Goal: Information Seeking & Learning: Check status

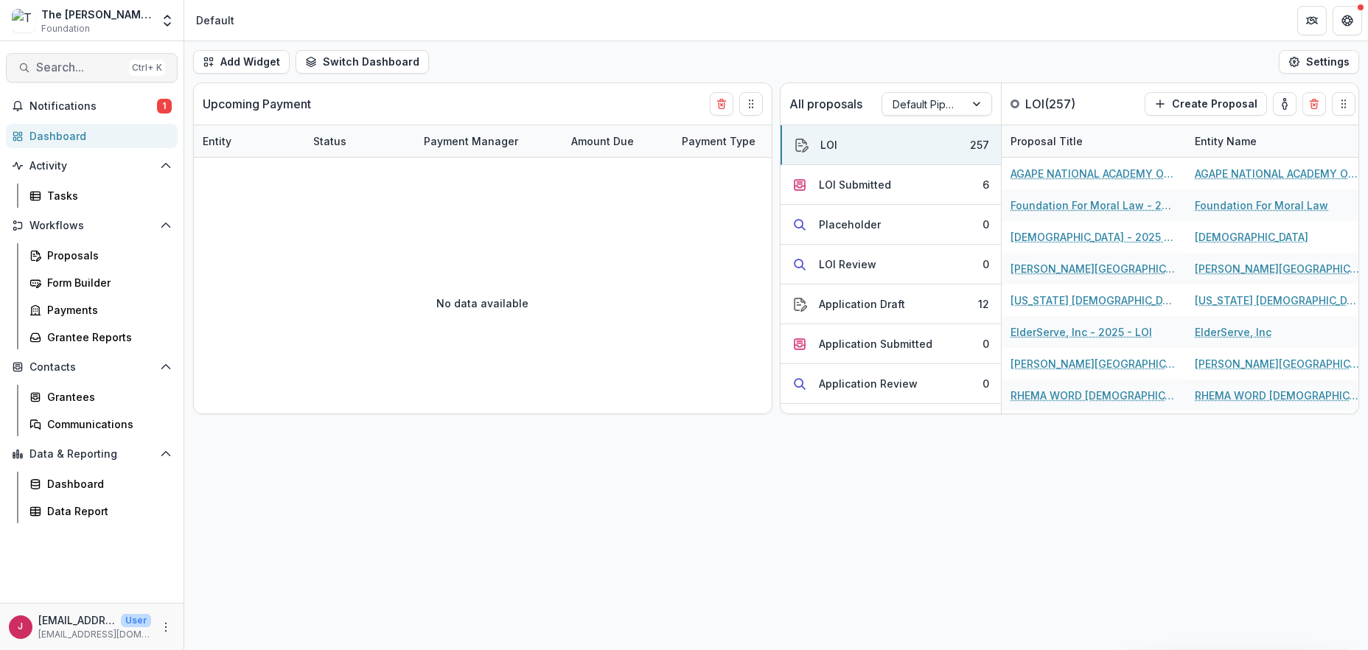
click at [61, 66] on span "Search..." at bounding box center [79, 67] width 87 height 14
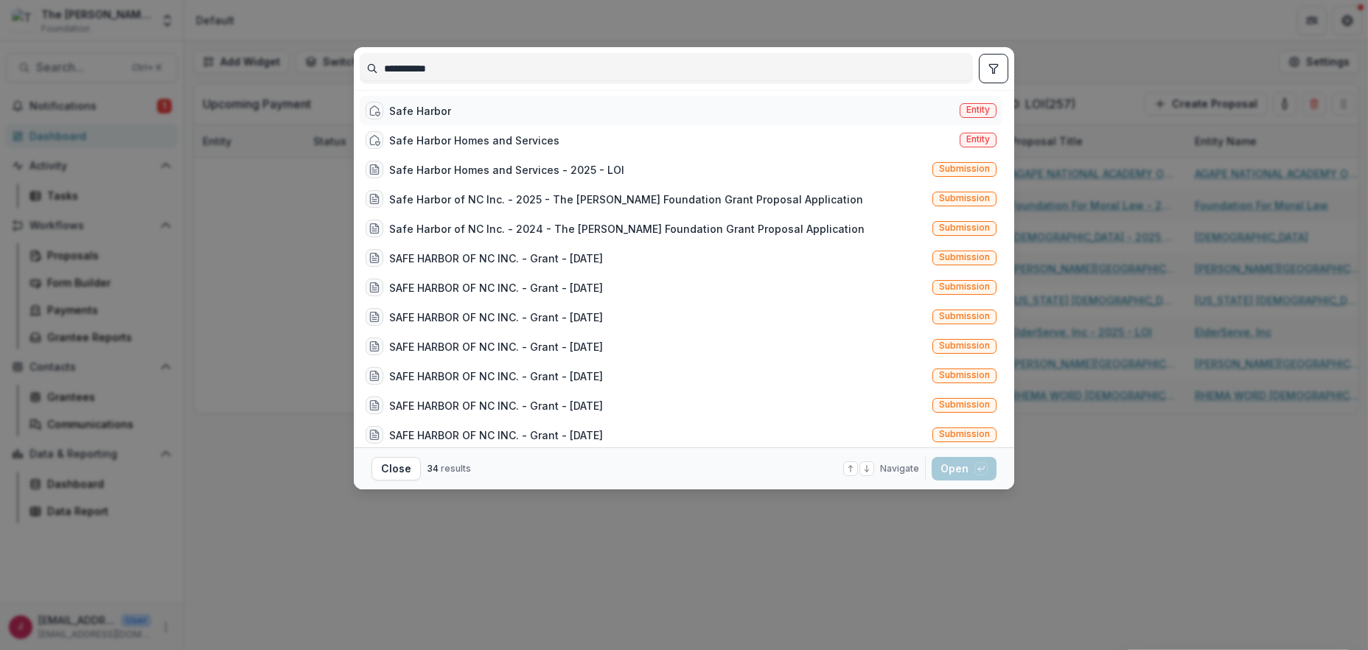
type input "**********"
click at [442, 111] on div "Safe Harbor" at bounding box center [420, 110] width 62 height 15
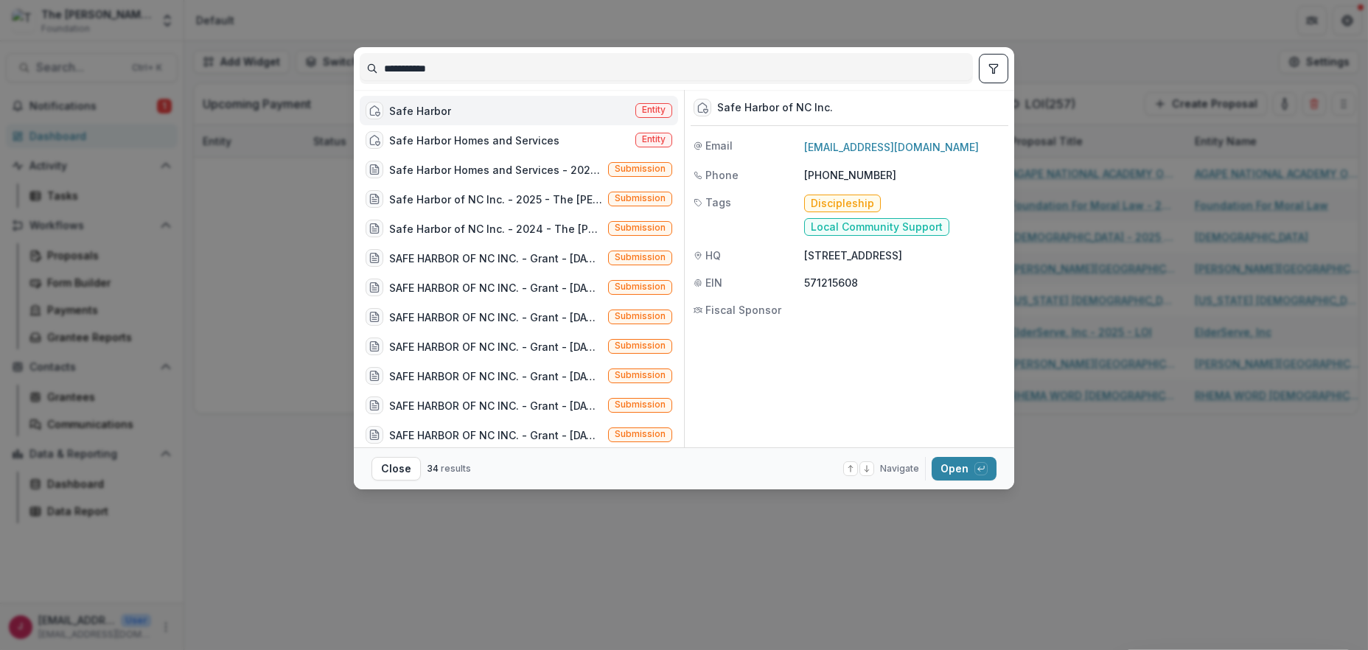
click at [441, 111] on div "Safe Harbor" at bounding box center [420, 110] width 62 height 15
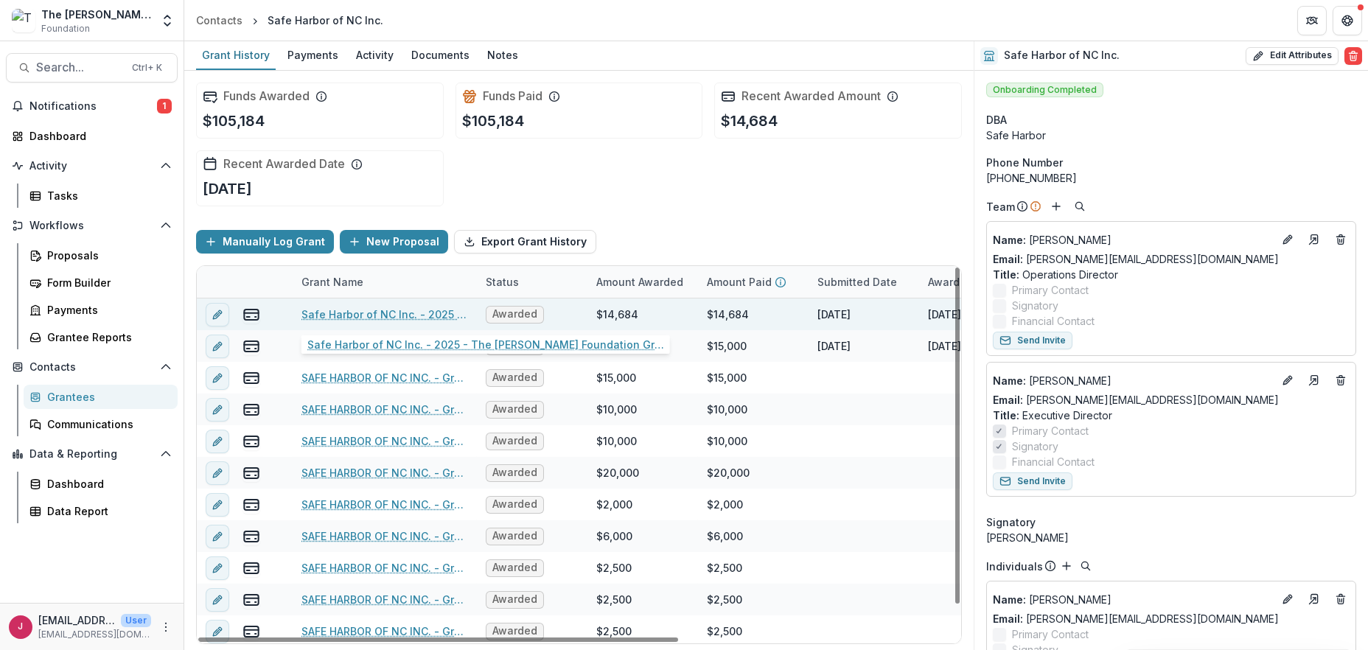
click at [317, 313] on link "Safe Harbor of NC Inc. - 2025 - The [PERSON_NAME] Foundation Grant Proposal App…" at bounding box center [385, 314] width 167 height 15
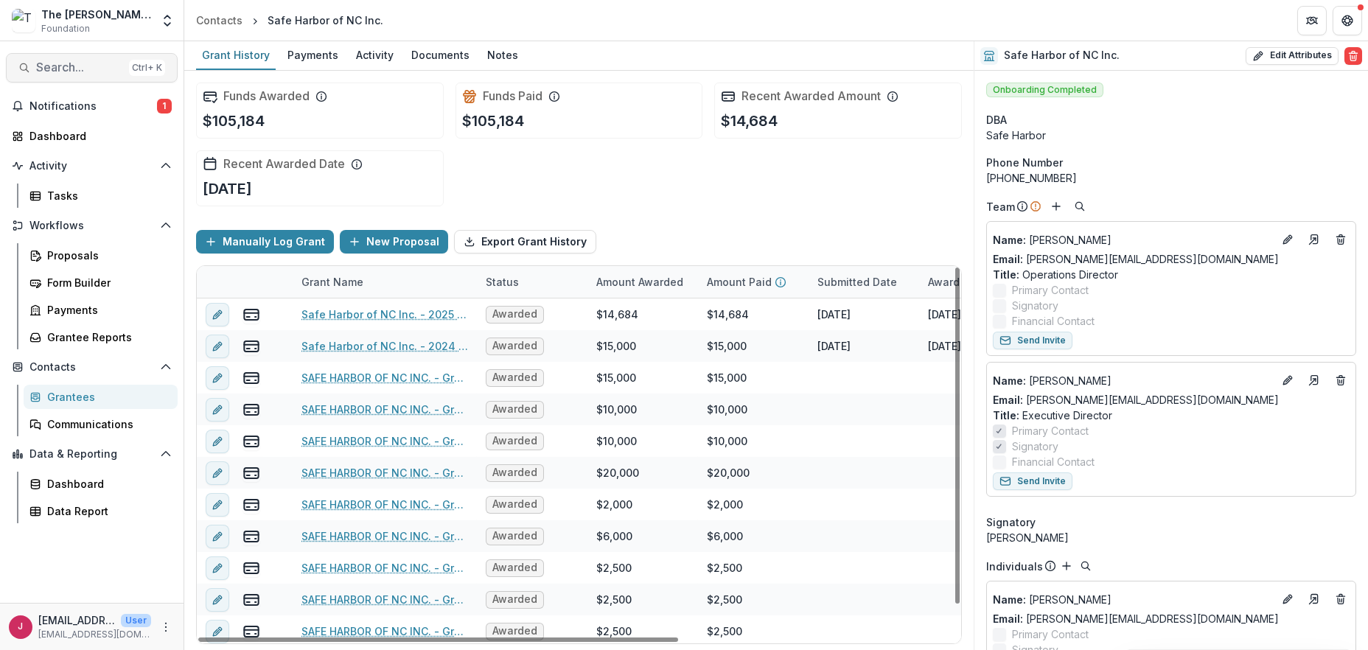
click at [48, 72] on span "Search..." at bounding box center [79, 67] width 87 height 14
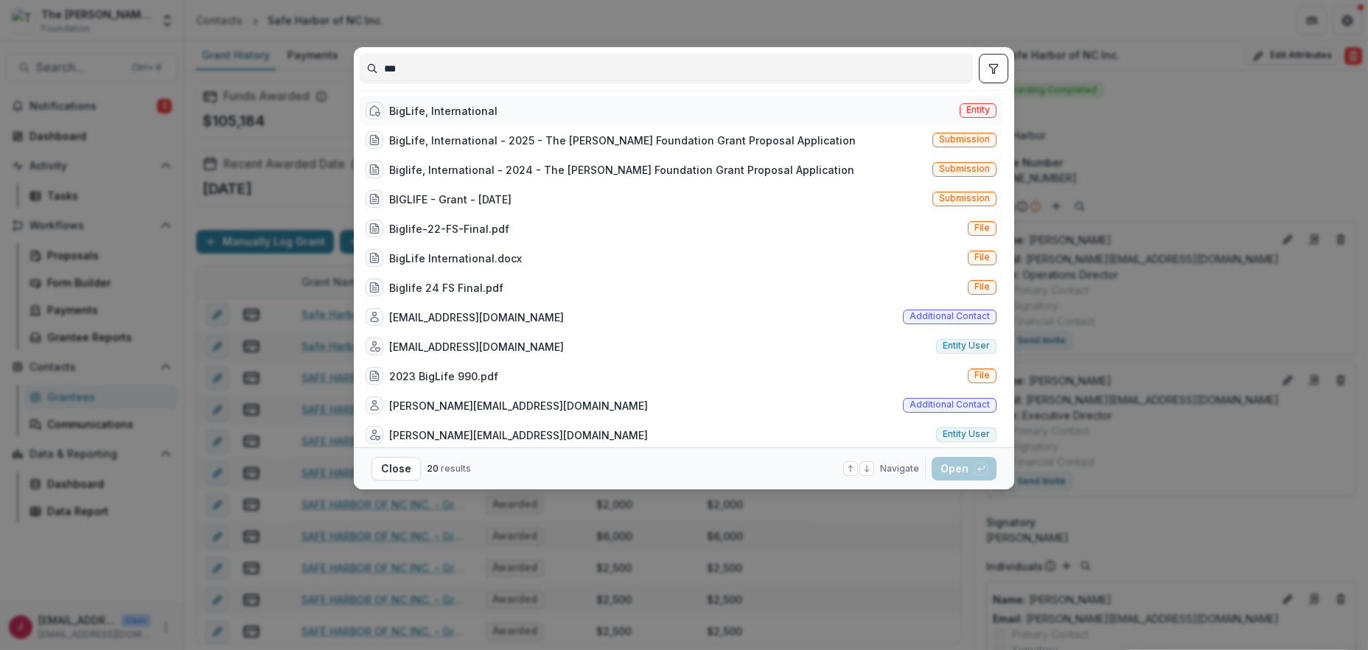
type input "***"
click at [406, 106] on div "BigLife, International" at bounding box center [443, 110] width 108 height 15
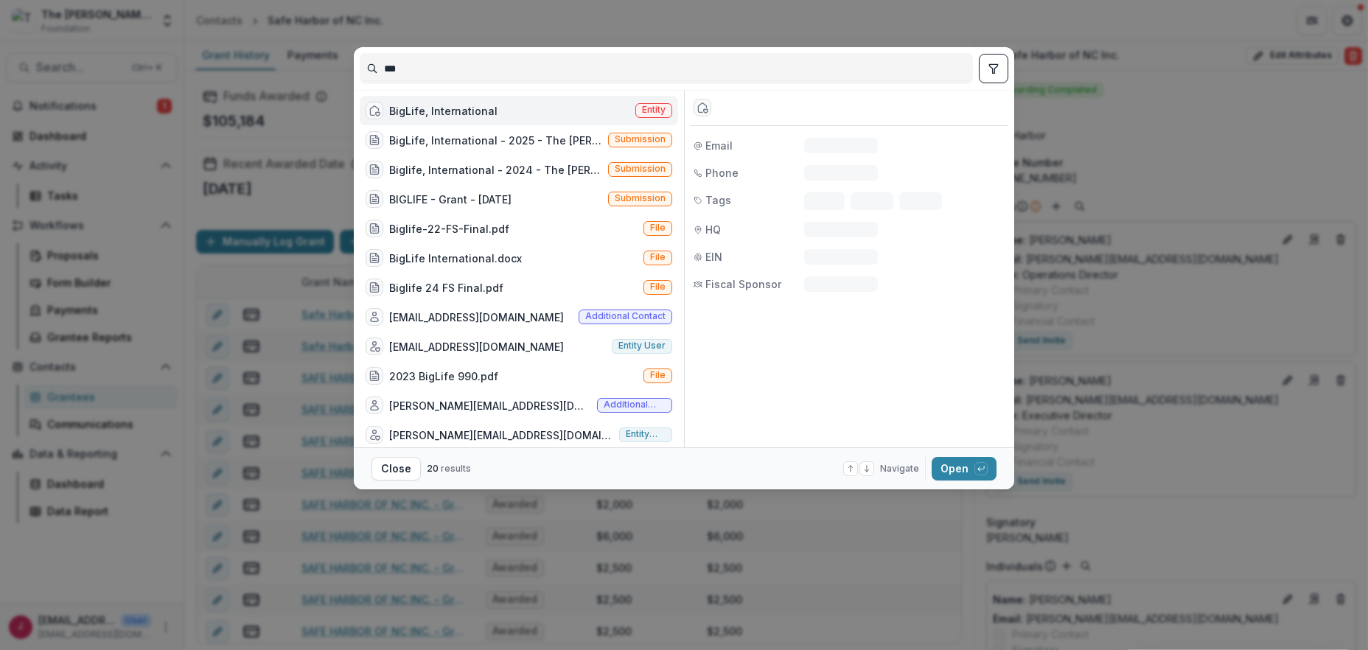
click at [405, 106] on div "BigLife, International" at bounding box center [443, 110] width 108 height 15
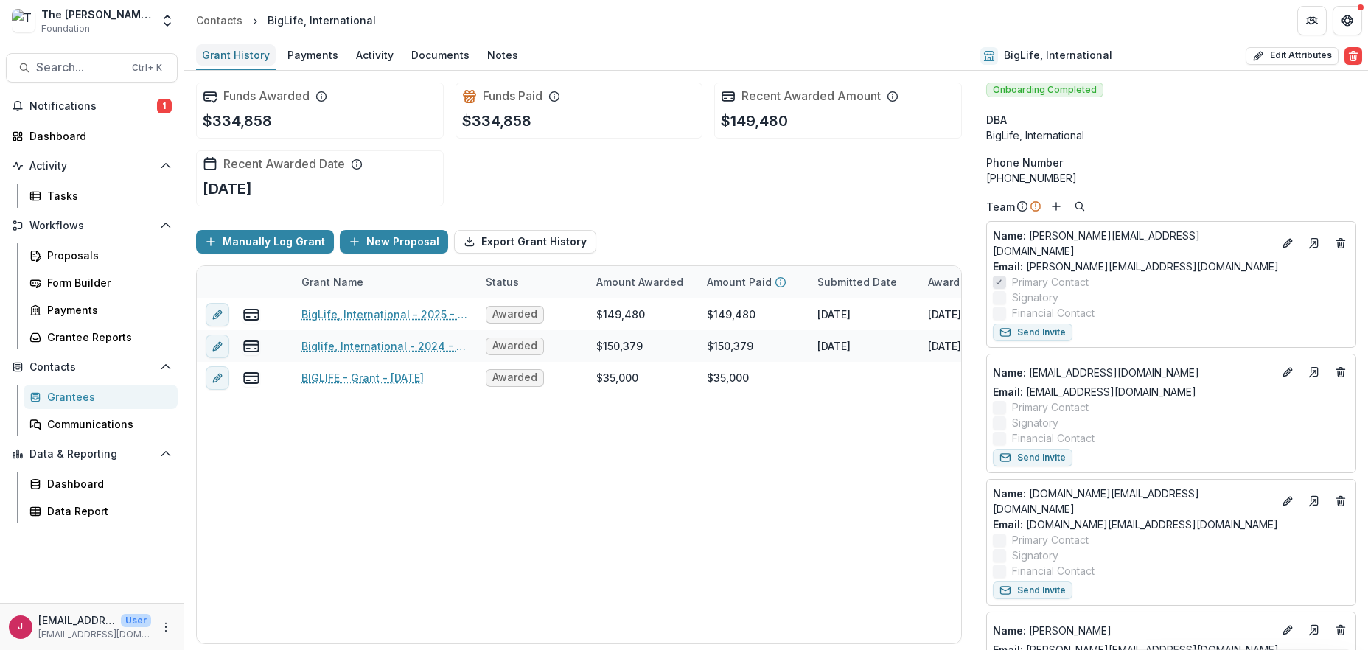
click at [243, 55] on div "Grant History" at bounding box center [236, 54] width 80 height 21
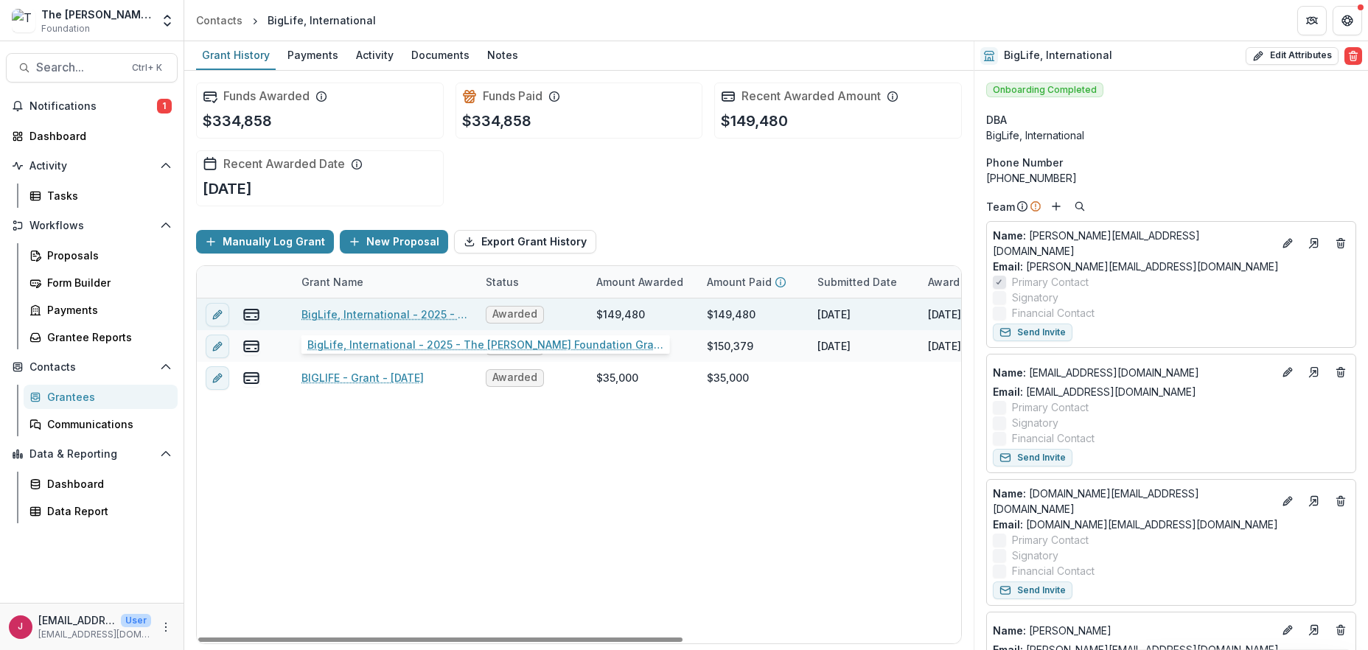
click at [392, 314] on link "BigLife, International - 2025 - The [PERSON_NAME] Foundation Grant Proposal App…" at bounding box center [385, 314] width 167 height 15
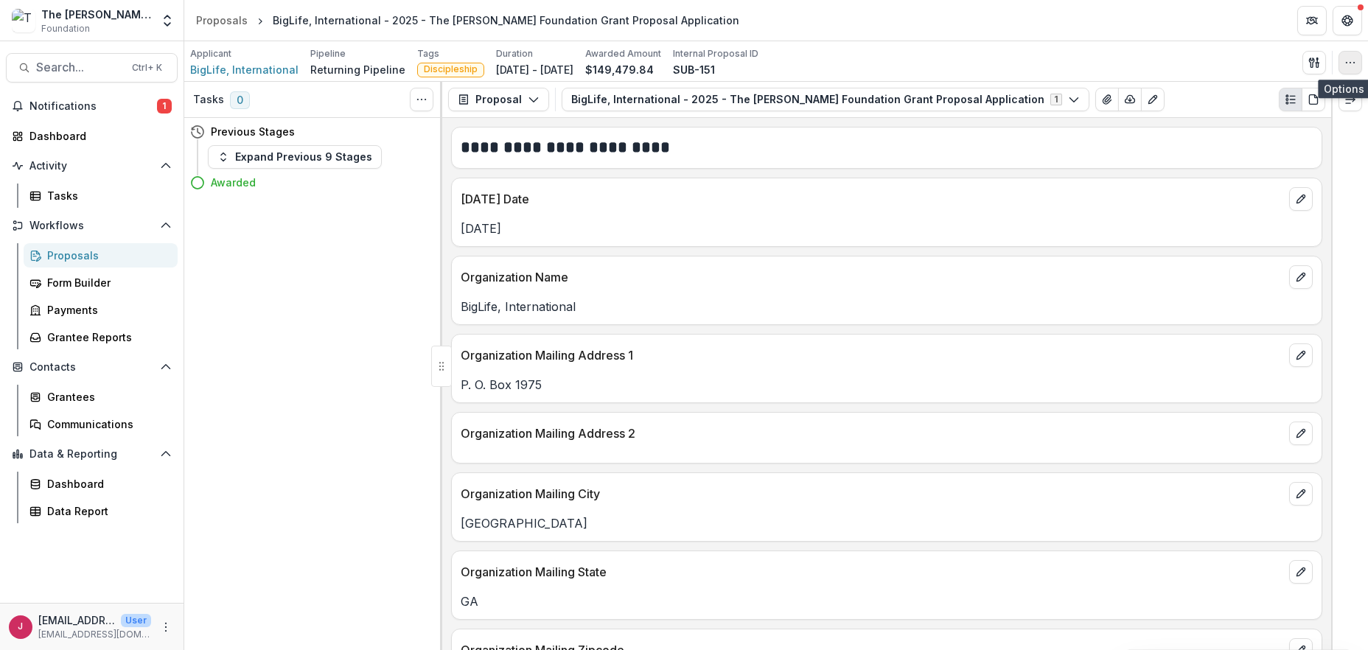
click at [1354, 62] on icon "button" at bounding box center [1351, 63] width 12 height 12
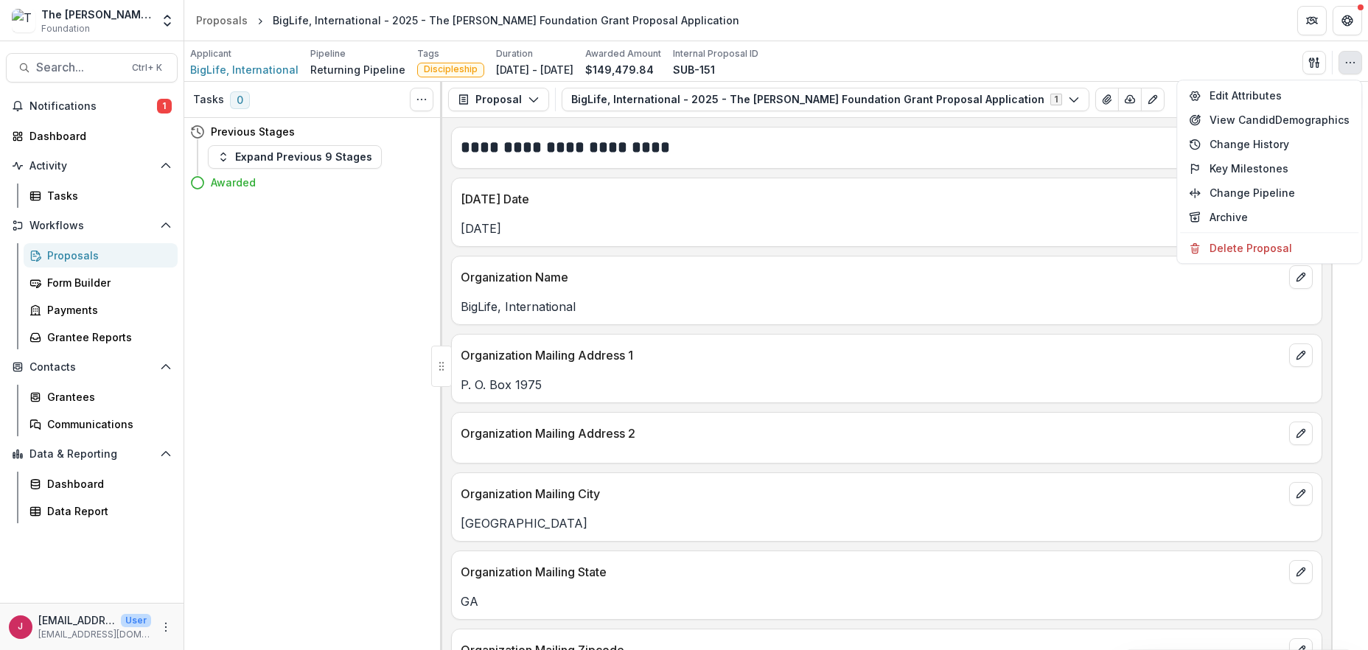
drag, startPoint x: 1097, startPoint y: 70, endPoint x: 1039, endPoint y: 76, distance: 57.8
click at [1096, 72] on div "Applicant BigLife, International Pipeline Returning Pipeline Tags Discipleship …" at bounding box center [776, 62] width 1172 height 30
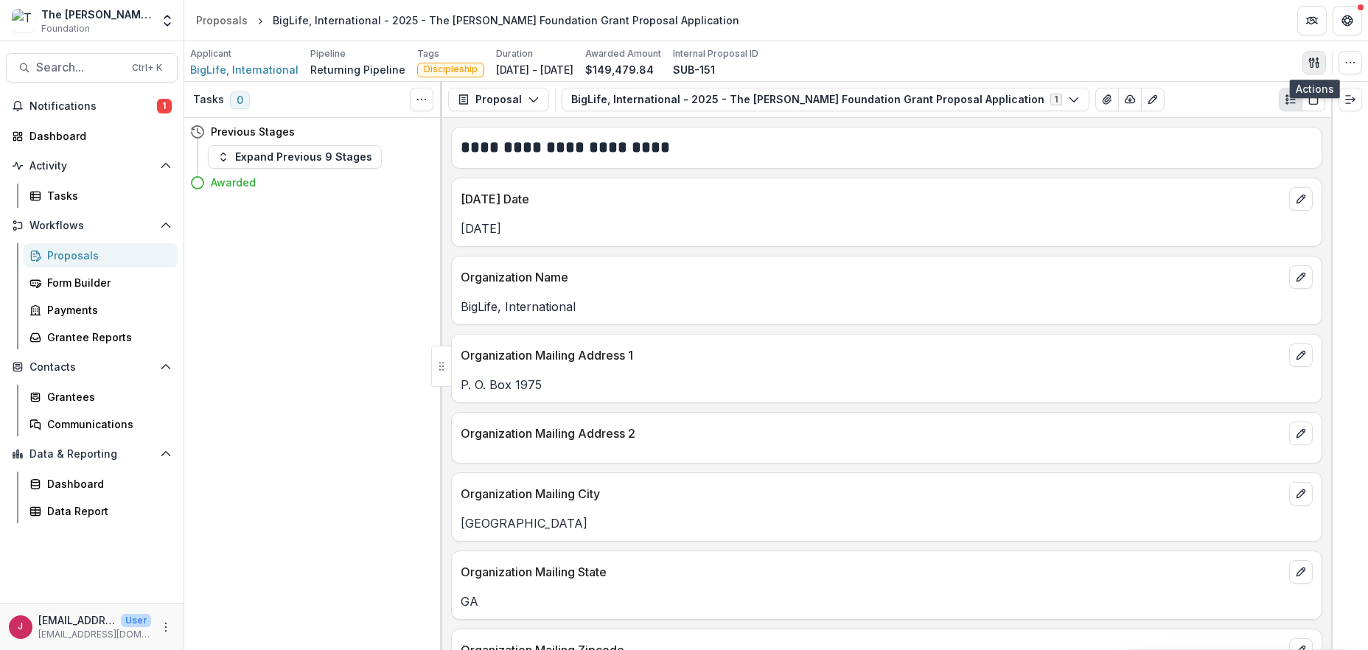
click at [1316, 62] on icon "button" at bounding box center [1315, 63] width 12 height 12
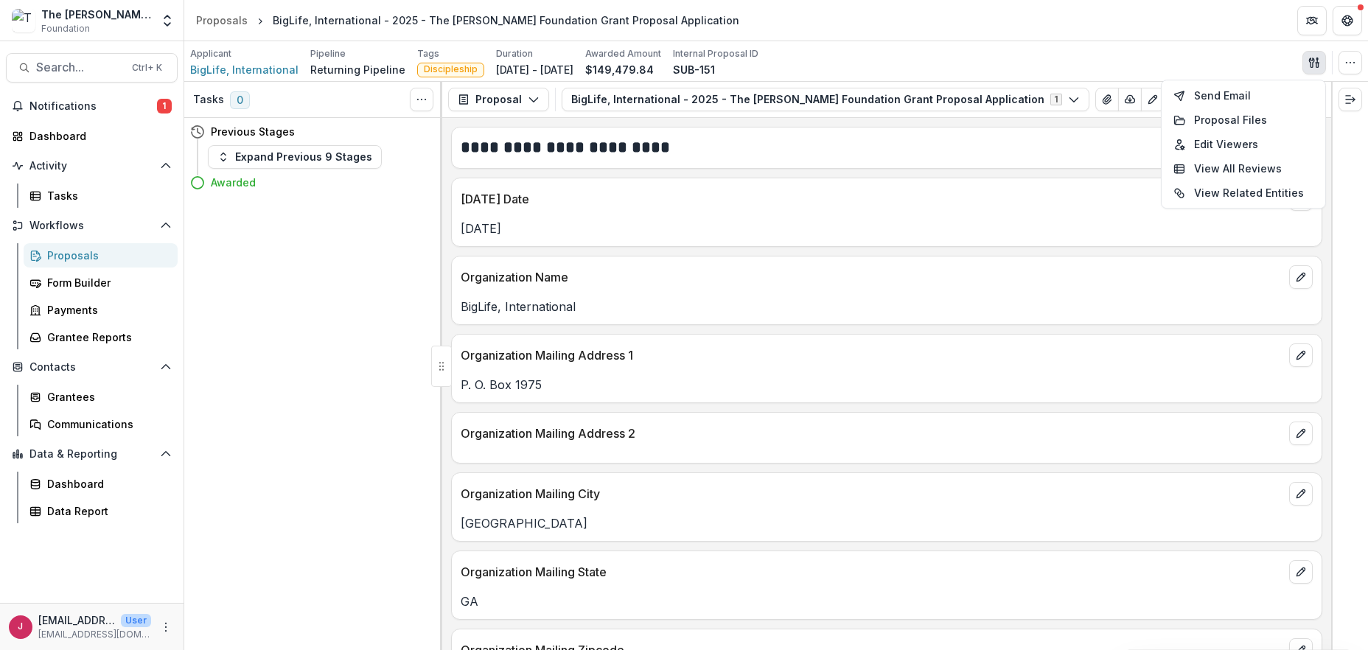
click at [1255, 61] on div "Applicant BigLife, International Pipeline Returning Pipeline Tags Discipleship …" at bounding box center [776, 62] width 1172 height 30
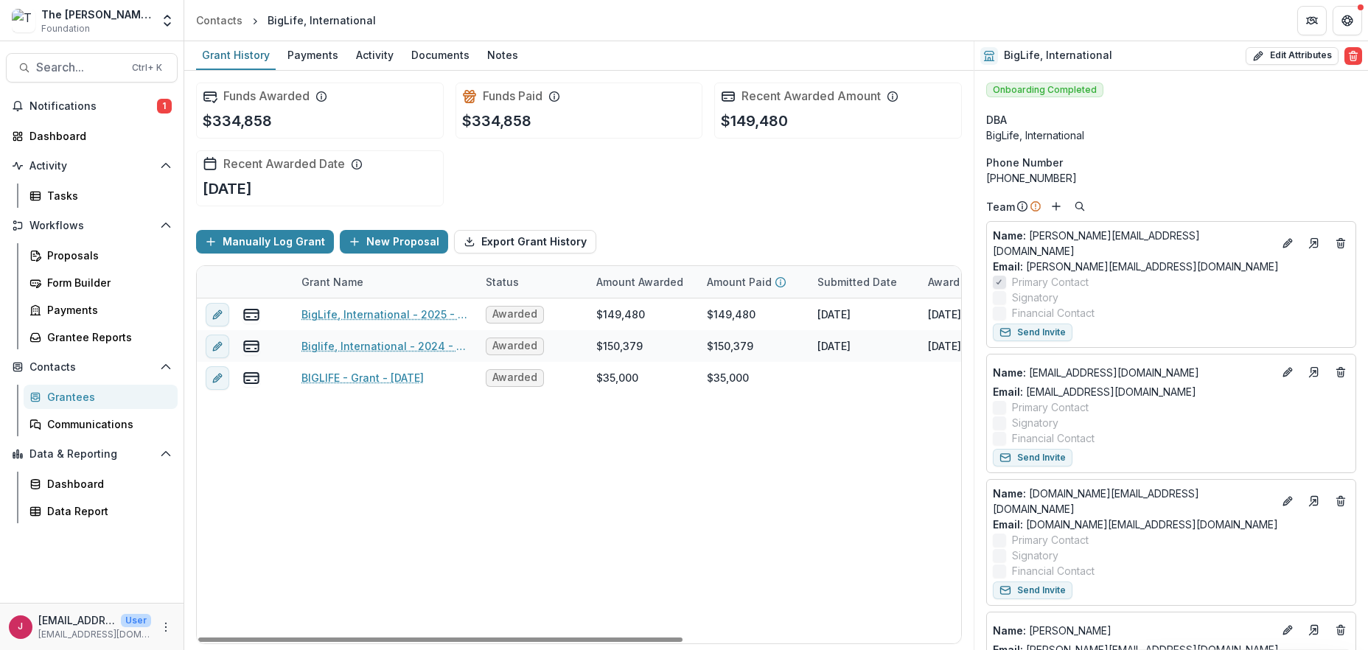
drag, startPoint x: 1252, startPoint y: 0, endPoint x: 546, endPoint y: 534, distance: 885.1
click at [546, 534] on div "BigLife, International - 2025 - The [PERSON_NAME] Foundation Grant Proposal App…" at bounding box center [798, 471] width 1202 height 345
click at [166, 628] on icon "More" at bounding box center [166, 627] width 12 height 12
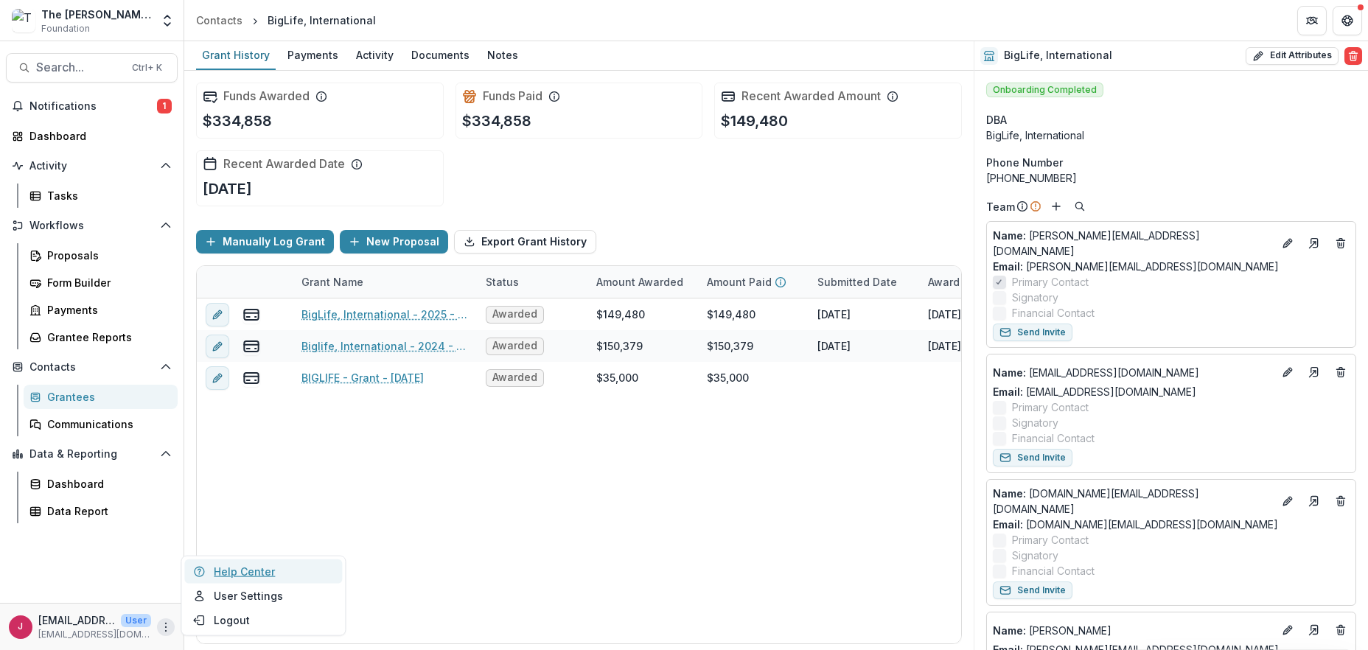
click at [238, 567] on link "Help Center" at bounding box center [263, 572] width 158 height 24
click at [1298, 50] on button "Edit Attributes" at bounding box center [1292, 56] width 93 height 18
select select "**"
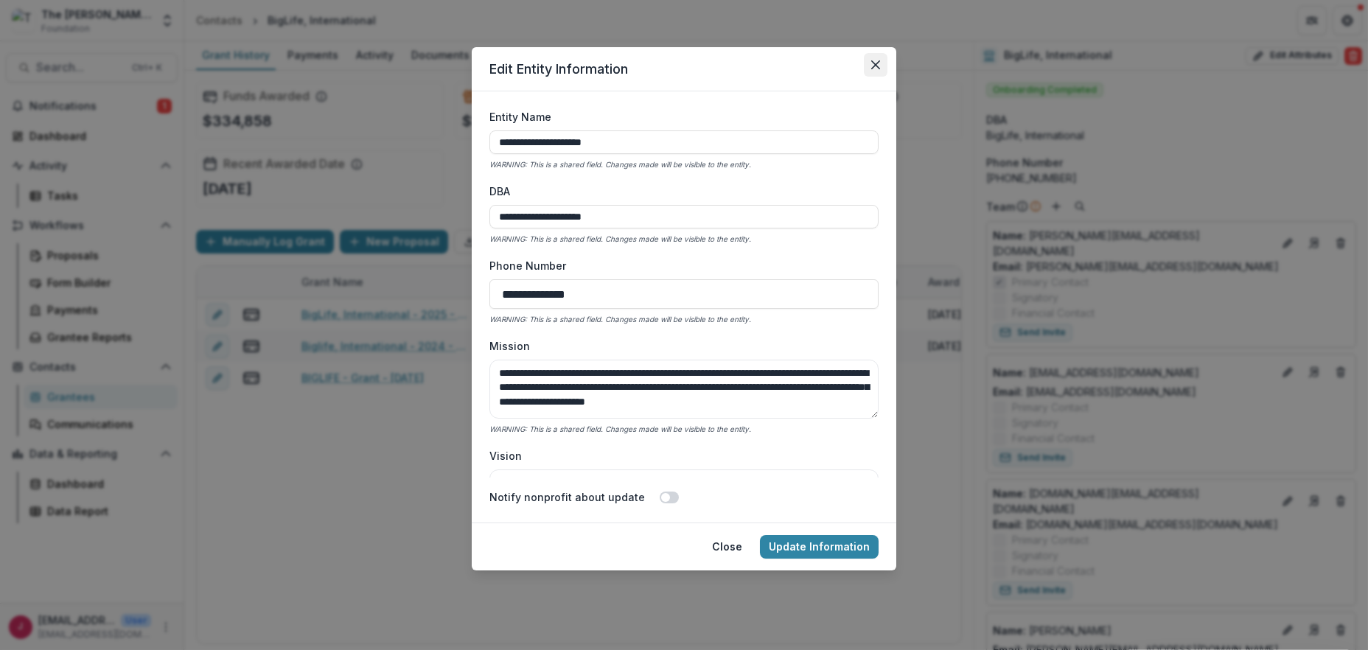
click at [878, 62] on icon "Close" at bounding box center [875, 64] width 9 height 9
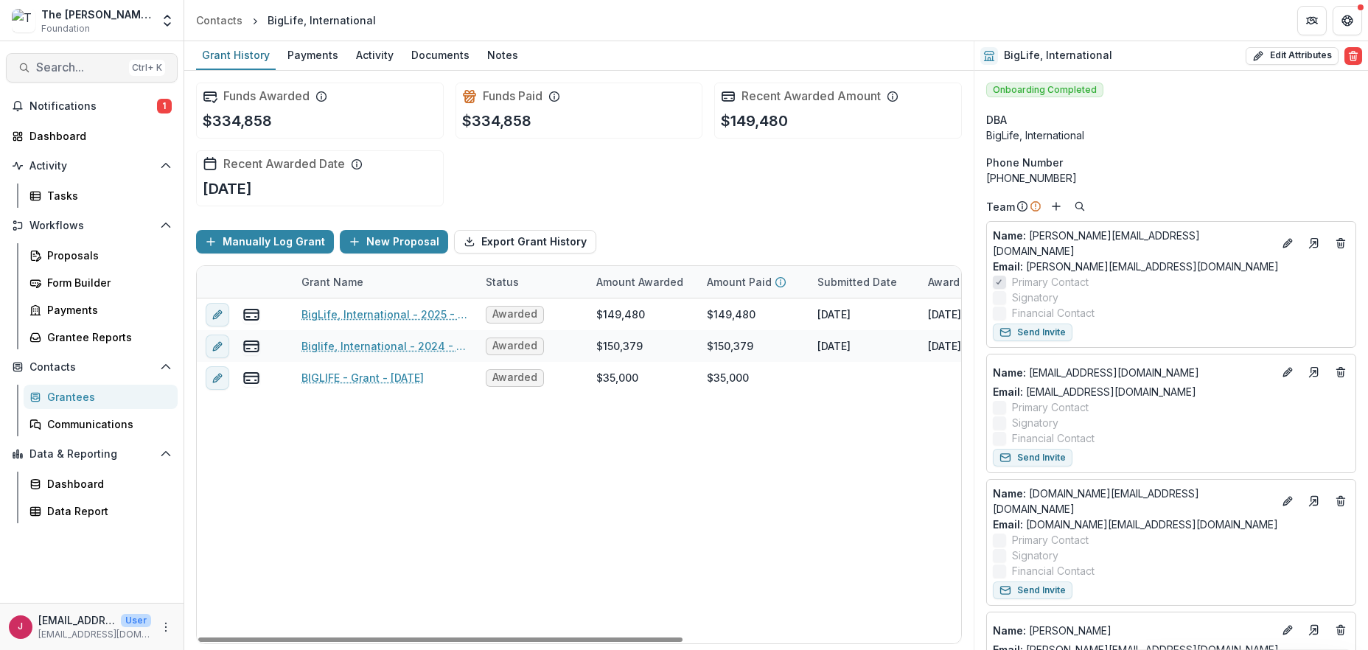
click at [110, 68] on span "Search..." at bounding box center [79, 67] width 87 height 14
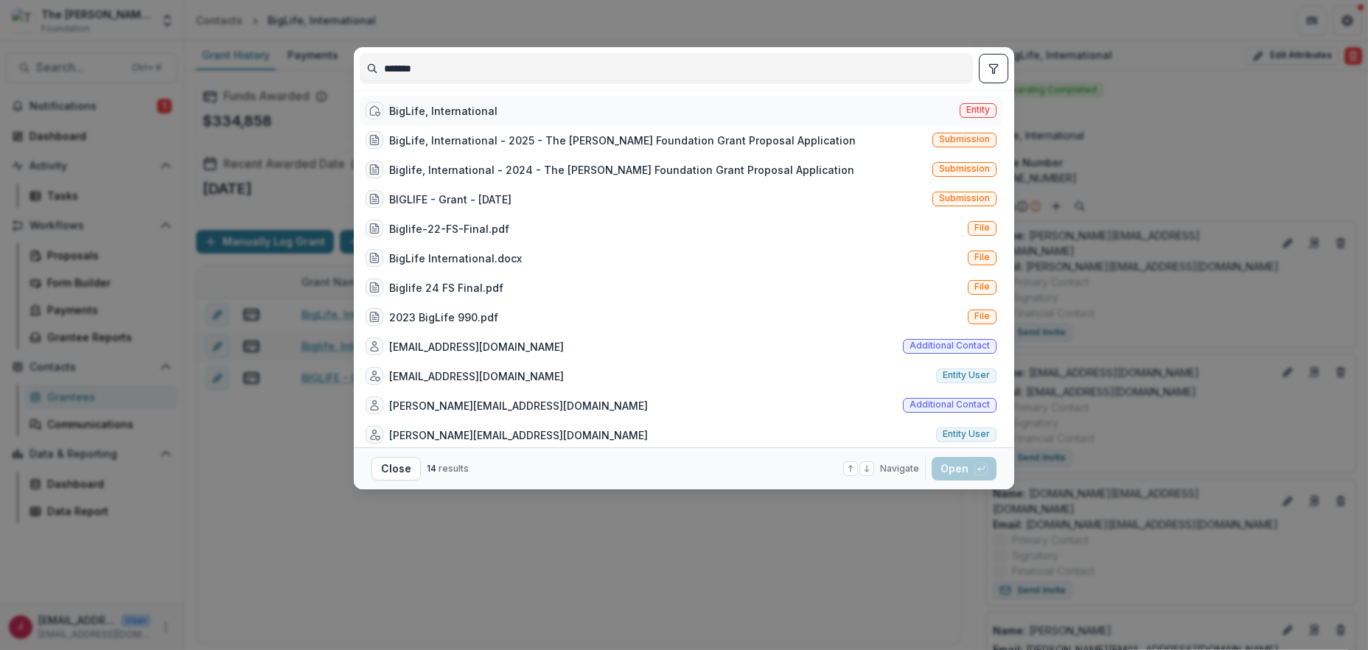
type input "*******"
click at [967, 106] on span "Entity" at bounding box center [978, 110] width 24 height 10
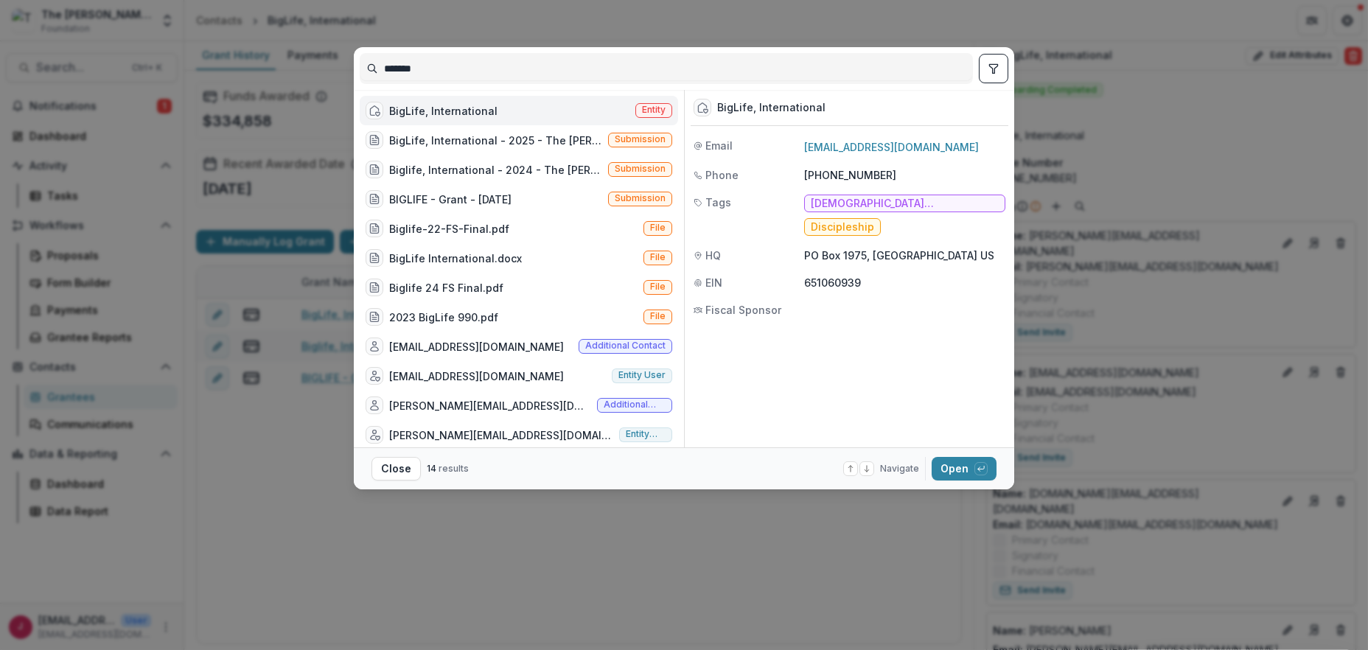
click at [652, 108] on span "Entity" at bounding box center [654, 110] width 24 height 10
click at [652, 108] on div "BigLife, International Entity" at bounding box center [519, 110] width 318 height 29
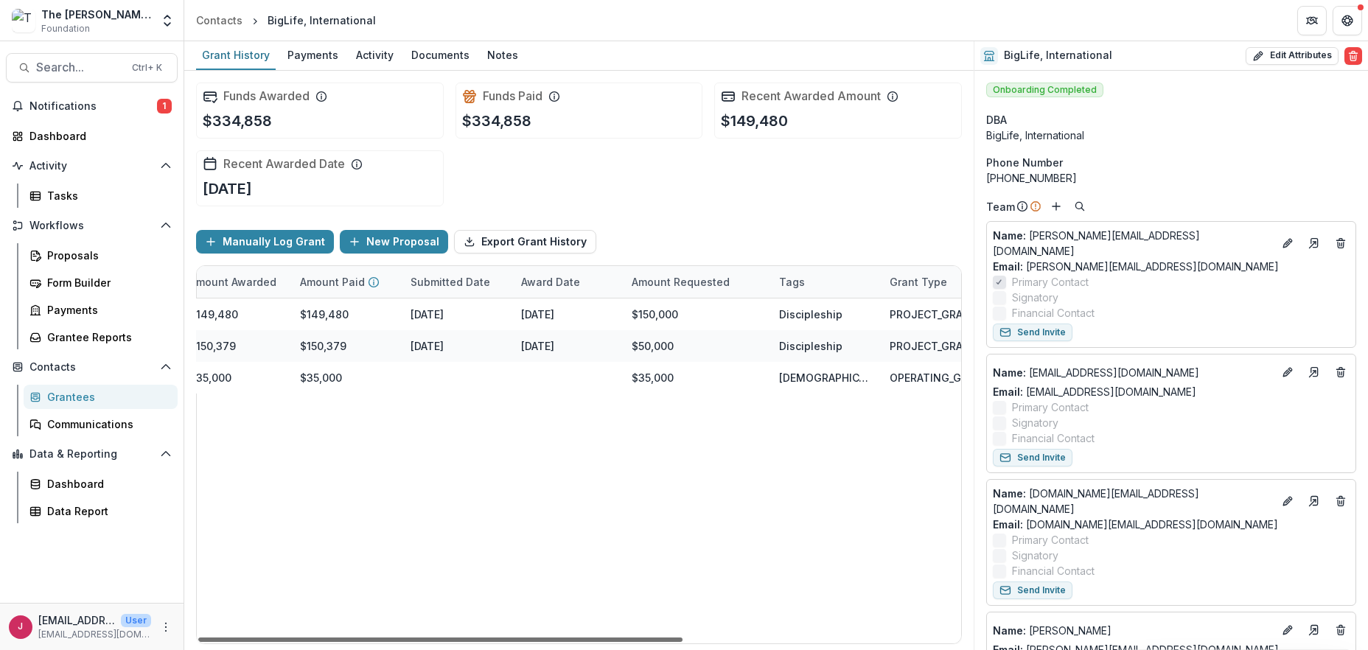
scroll to position [0, 437]
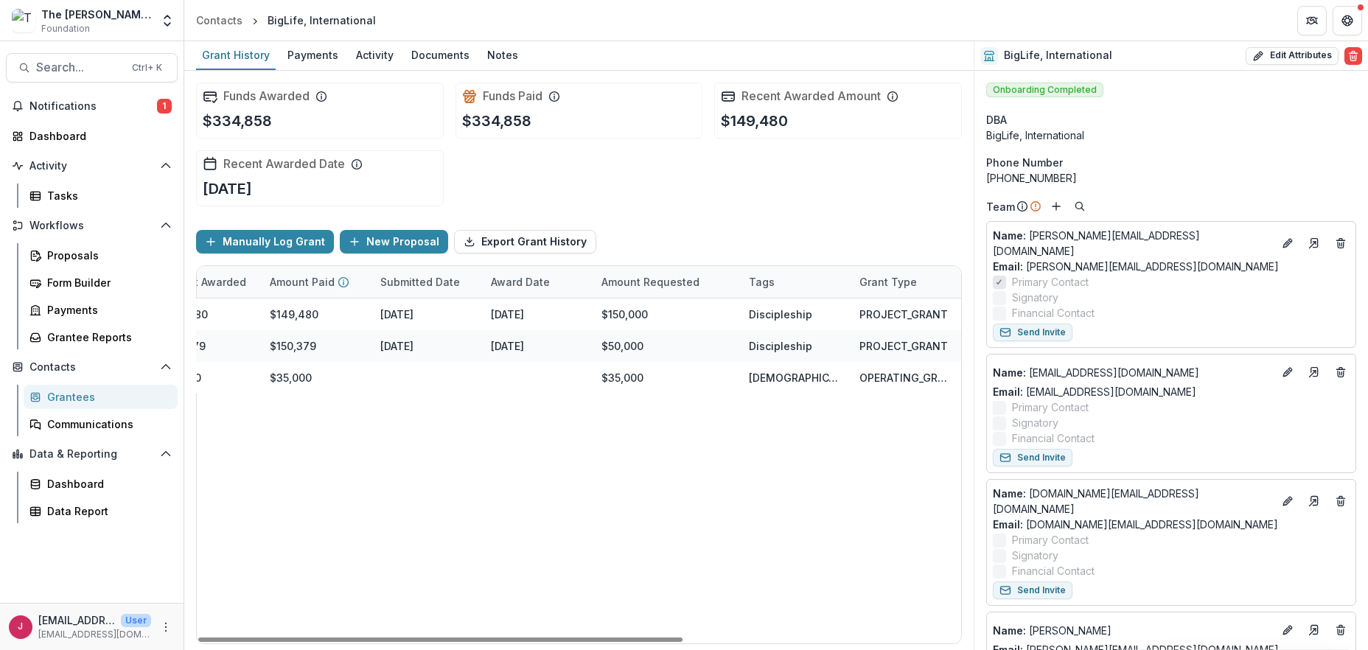
drag, startPoint x: 676, startPoint y: 636, endPoint x: 1035, endPoint y: 629, distance: 359.1
click at [683, 638] on div at bounding box center [440, 640] width 484 height 4
click at [313, 55] on div "Payments" at bounding box center [313, 54] width 63 height 21
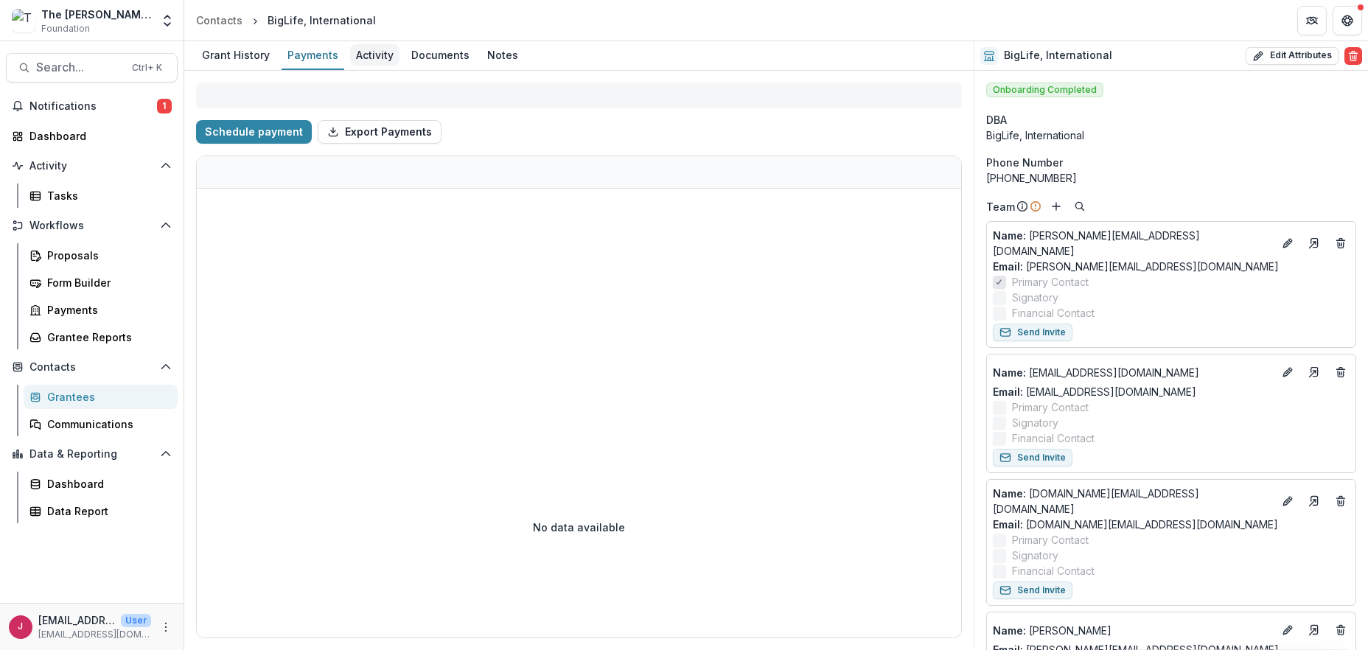
select select "****"
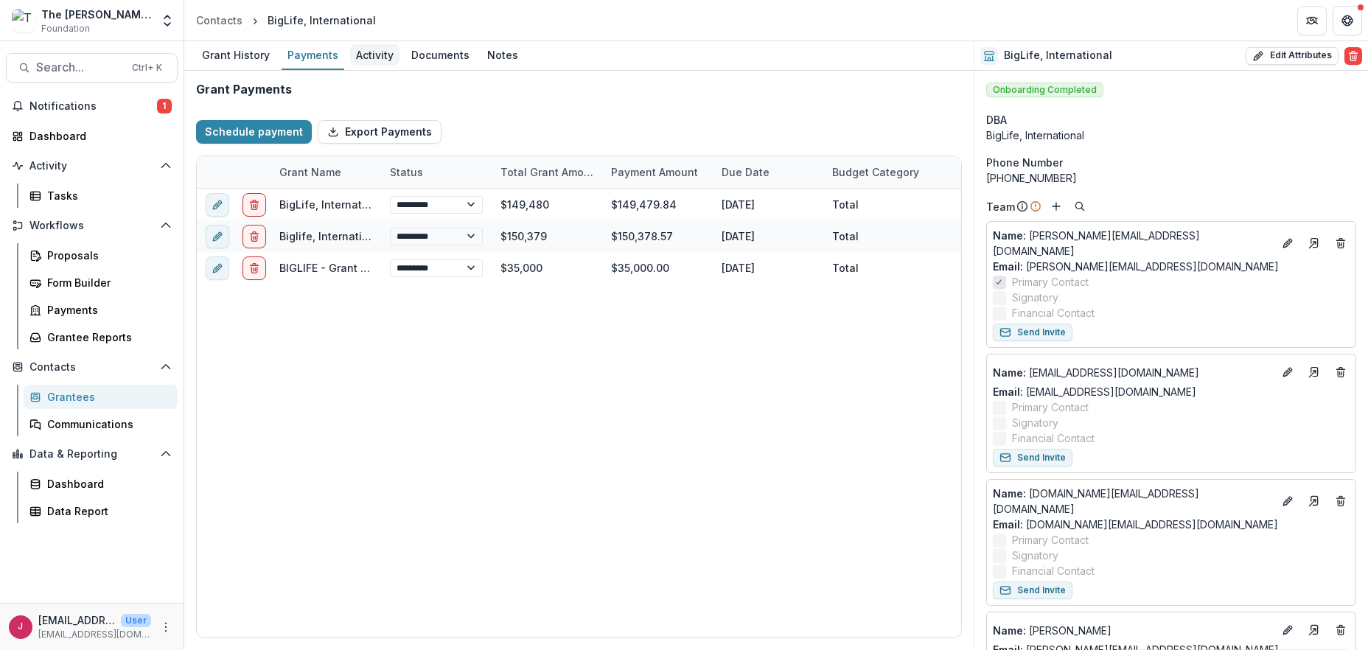
click at [357, 54] on div "Activity" at bounding box center [374, 54] width 49 height 21
select select "****"
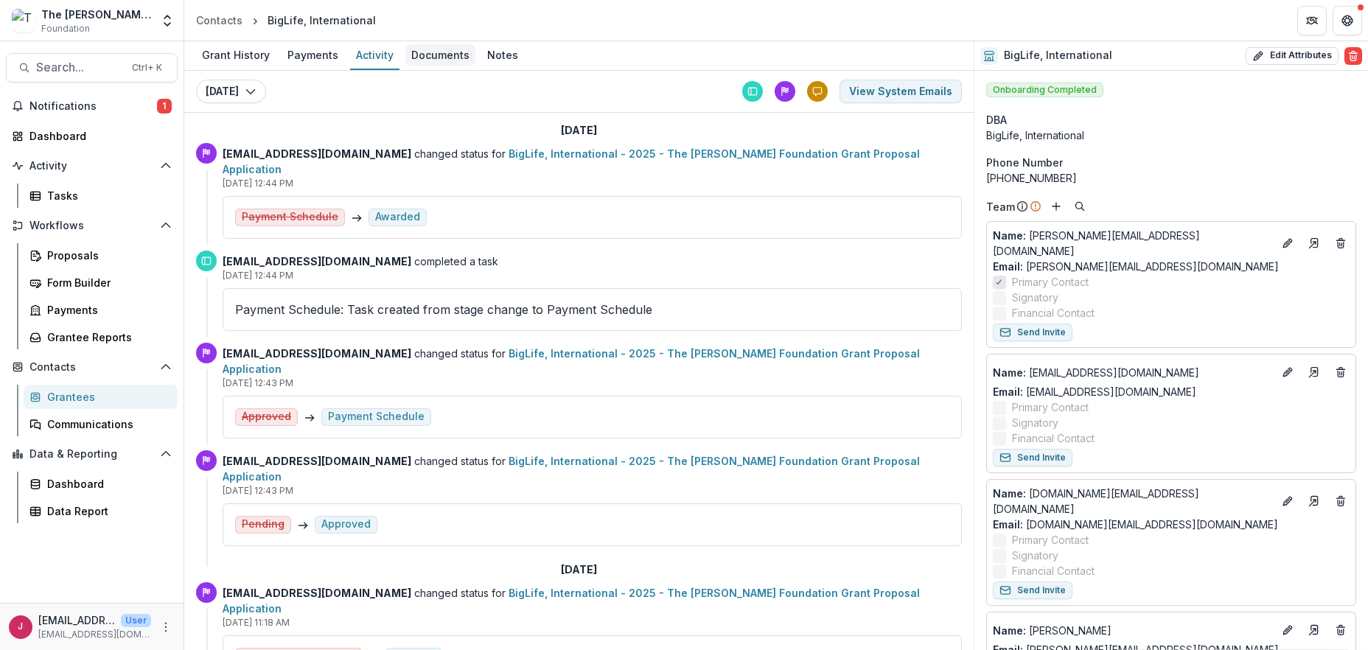
click at [430, 53] on div "Documents" at bounding box center [440, 54] width 70 height 21
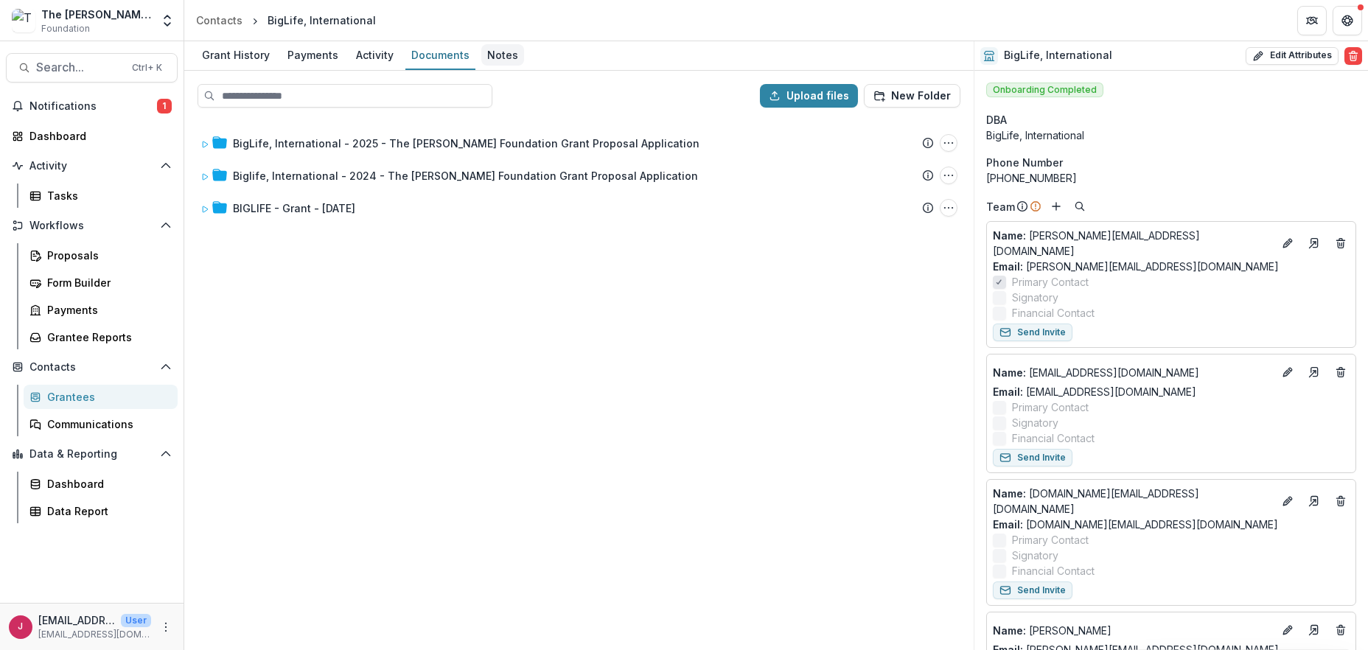
click at [496, 55] on div "Notes" at bounding box center [502, 54] width 43 height 21
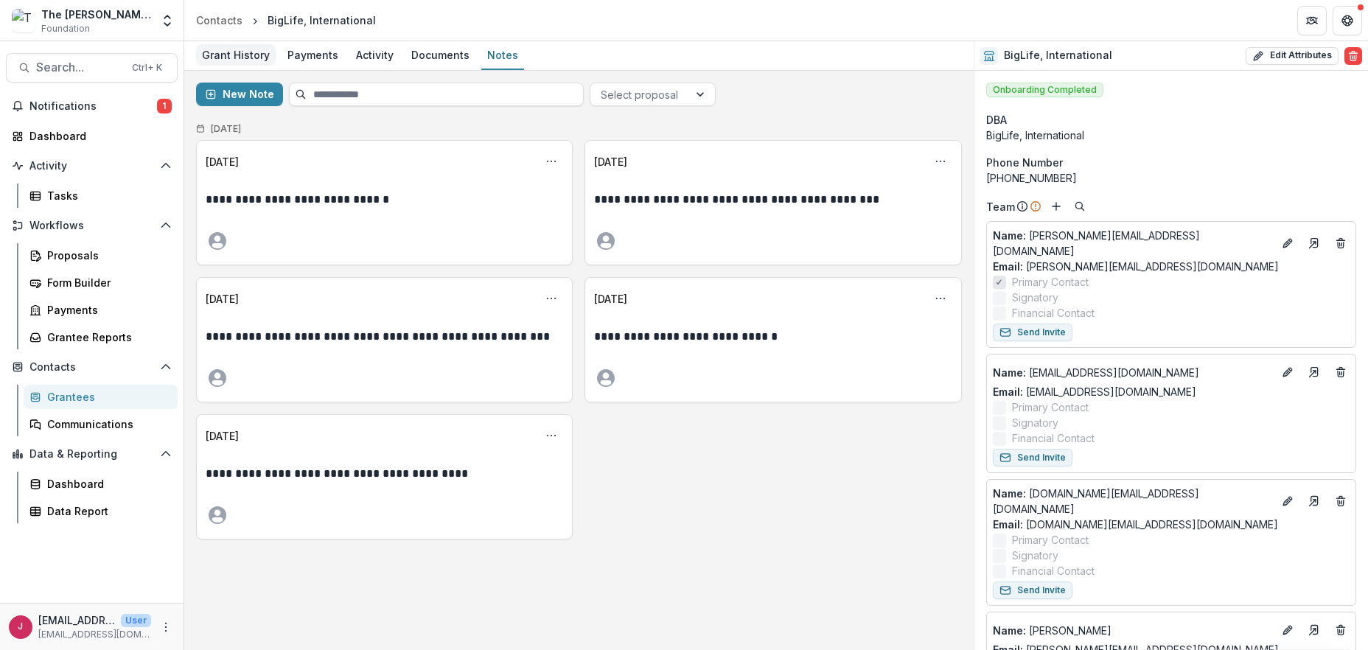
click at [222, 53] on div "Grant History" at bounding box center [236, 54] width 80 height 21
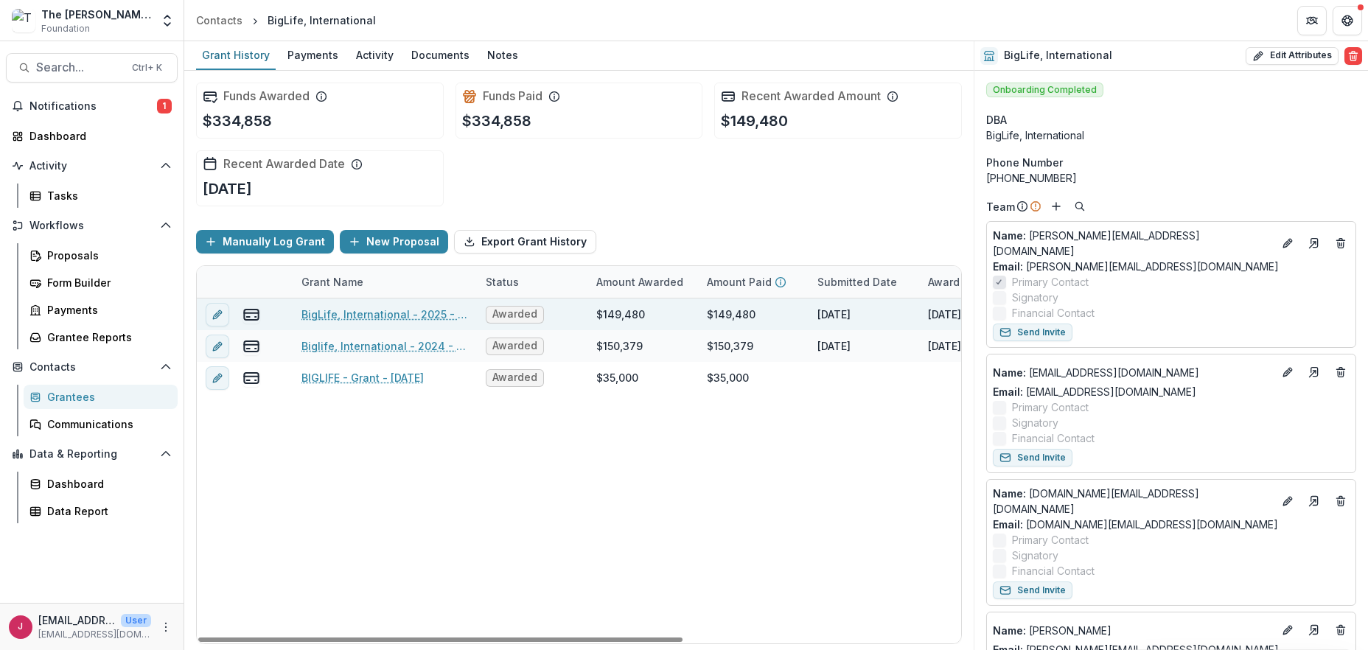
click at [397, 309] on link "BigLife, International - 2025 - The [PERSON_NAME] Foundation Grant Proposal App…" at bounding box center [385, 314] width 167 height 15
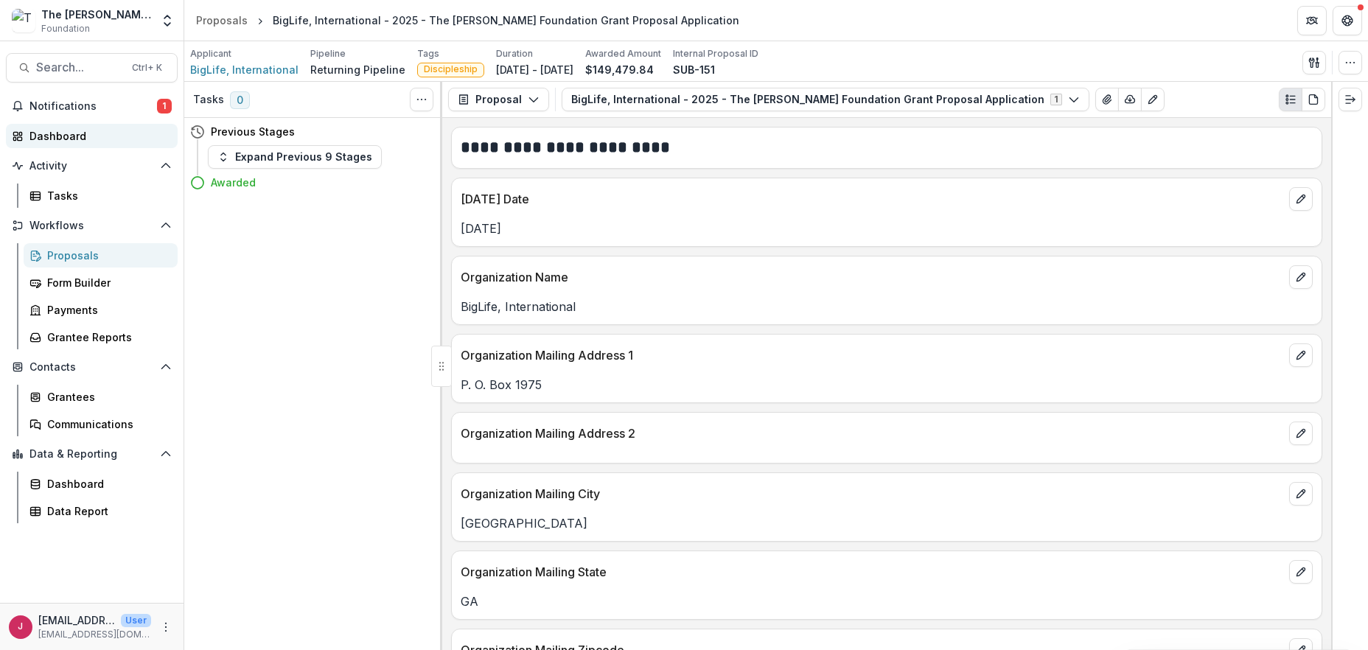
click at [59, 132] on div "Dashboard" at bounding box center [97, 135] width 136 height 15
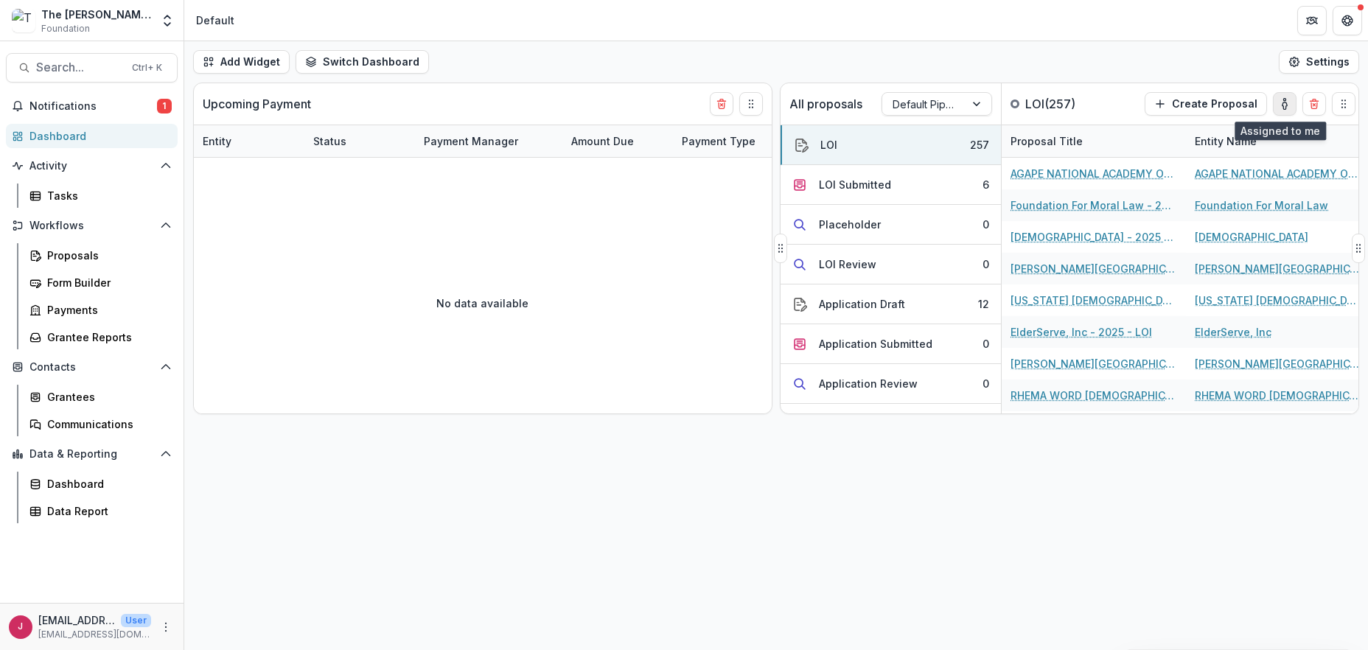
click at [1283, 102] on icon "toggle-assigned-to-me" at bounding box center [1285, 105] width 4 height 7
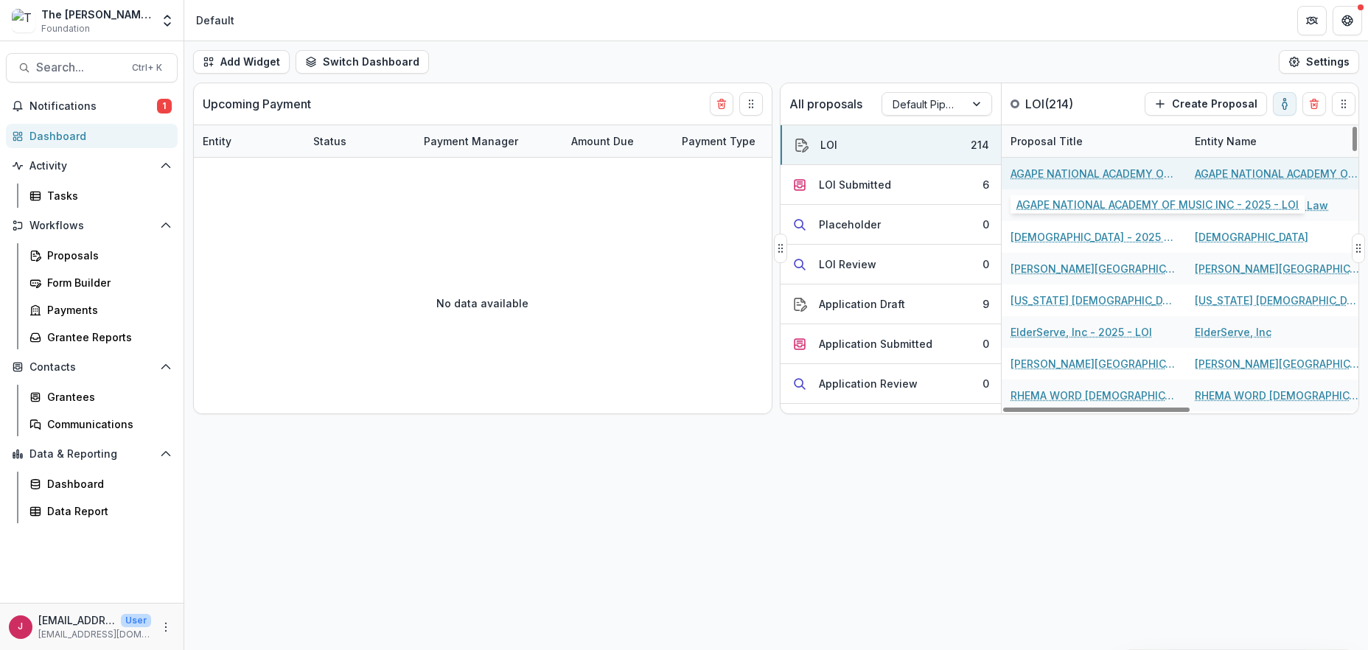
click at [1127, 171] on link "AGAPE NATIONAL ACADEMY OF MUSIC INC - 2025 - LOI" at bounding box center [1094, 173] width 167 height 15
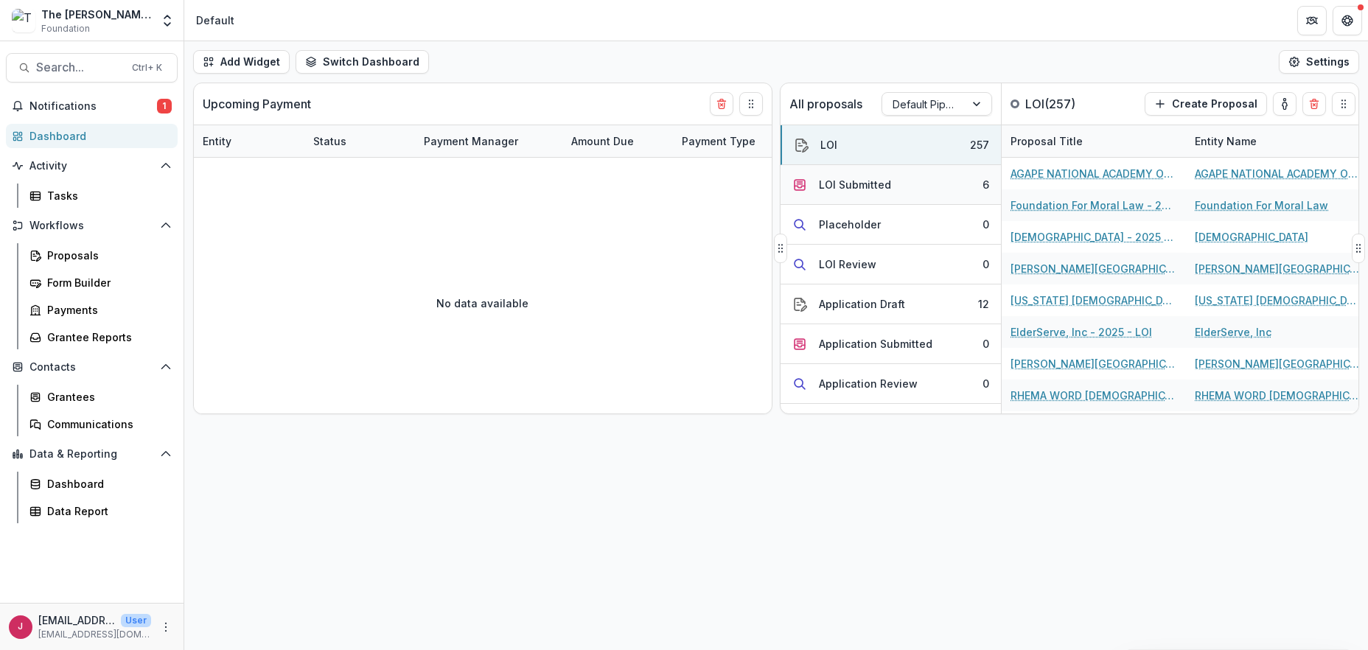
click at [888, 181] on div "LOI Submitted" at bounding box center [855, 184] width 72 height 15
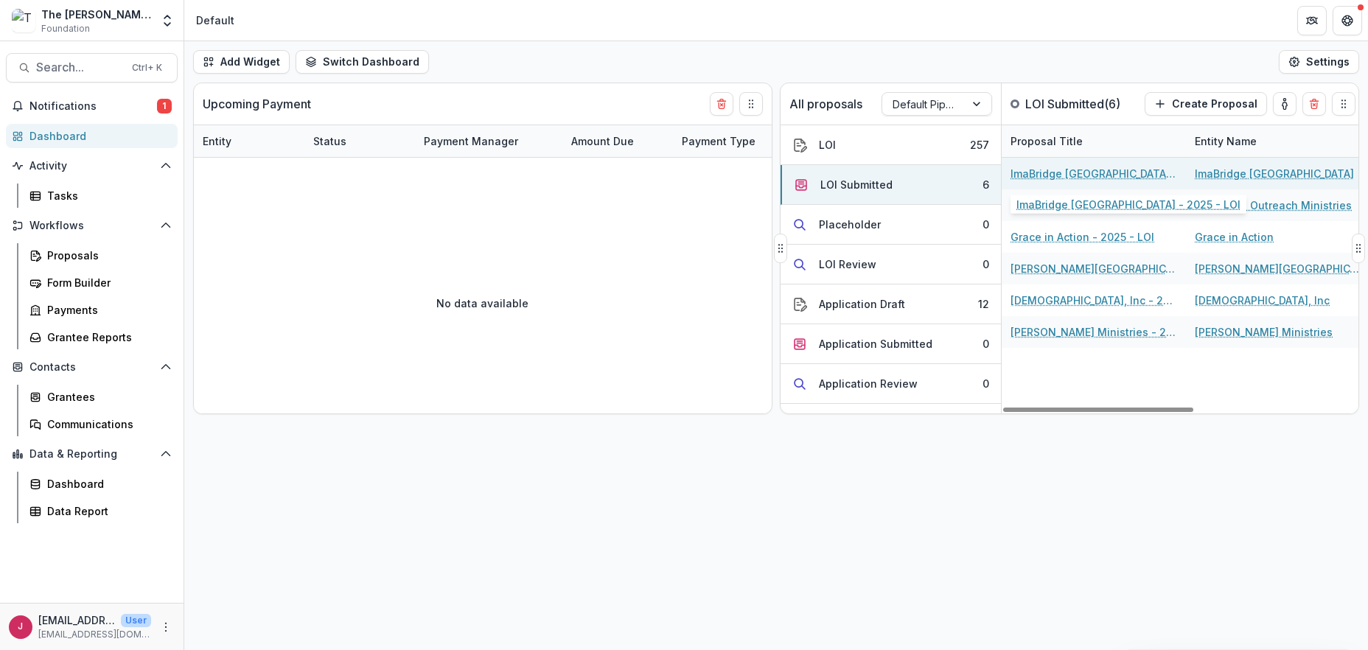
click at [1160, 169] on div "ImaBridge [GEOGRAPHIC_DATA] - 2025 - LOI" at bounding box center [1094, 174] width 167 height 32
click at [1017, 175] on link "ImaBridge [GEOGRAPHIC_DATA] - 2025 - LOI" at bounding box center [1094, 173] width 167 height 15
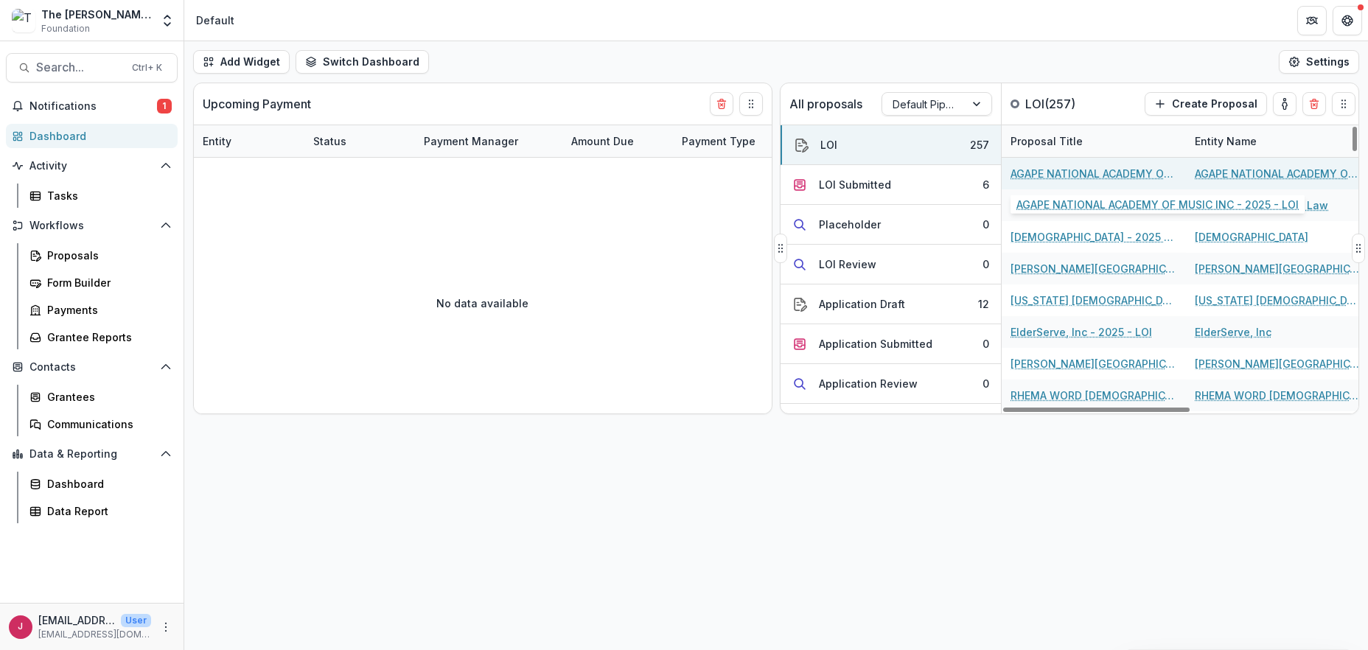
click at [1041, 169] on link "AGAPE NATIONAL ACADEMY OF MUSIC INC - 2025 - LOI" at bounding box center [1094, 173] width 167 height 15
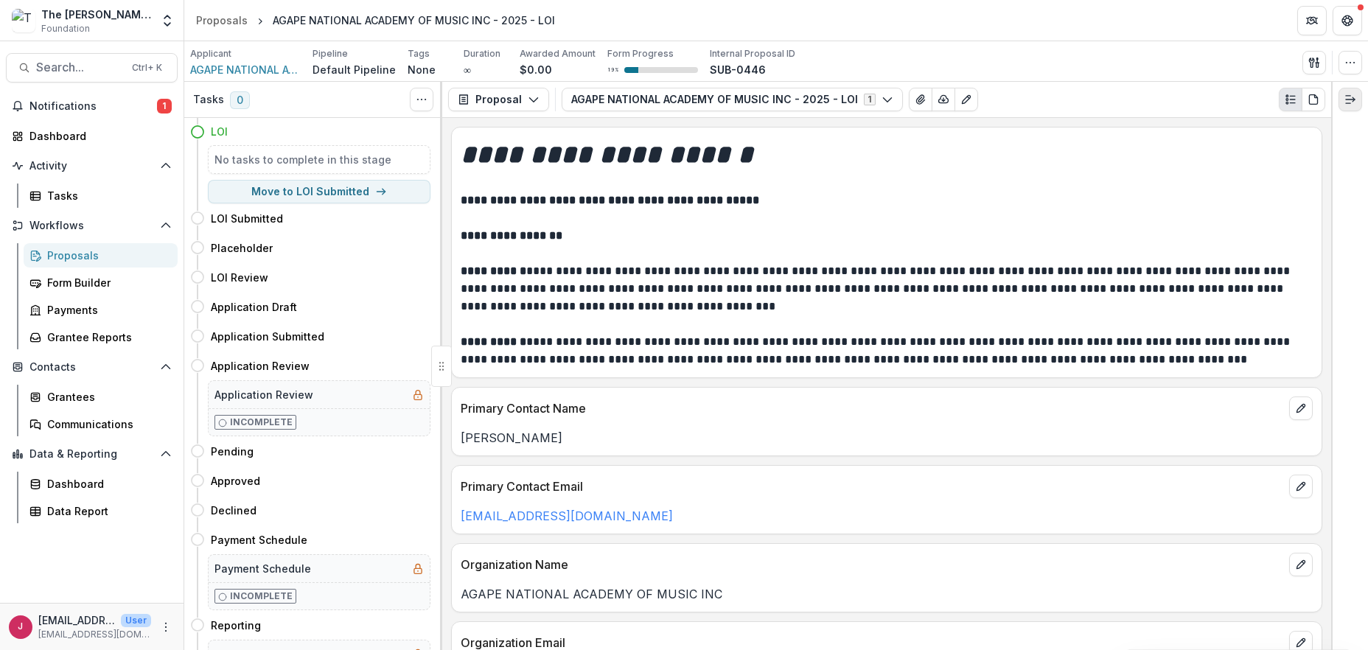
click at [1345, 100] on icon "Expand right" at bounding box center [1351, 100] width 12 height 12
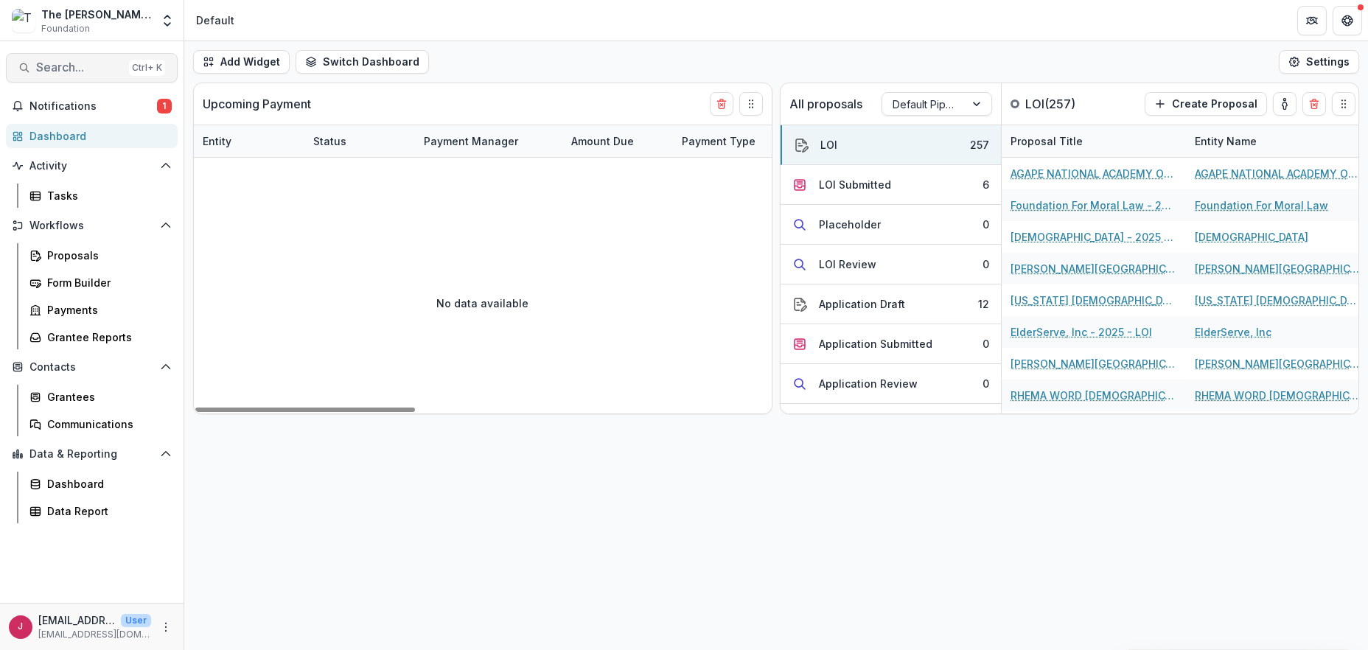
click at [92, 61] on span "Search..." at bounding box center [79, 67] width 87 height 14
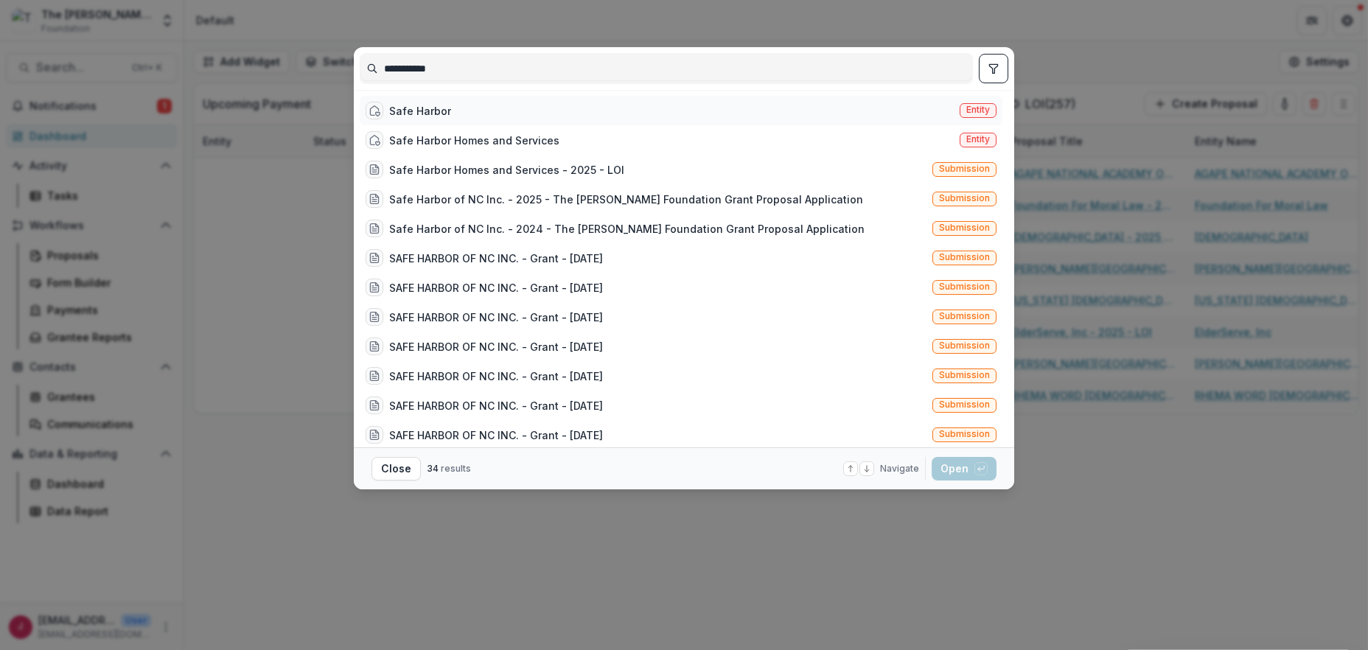
type input "**********"
click at [431, 112] on div "Safe Harbor" at bounding box center [420, 110] width 62 height 15
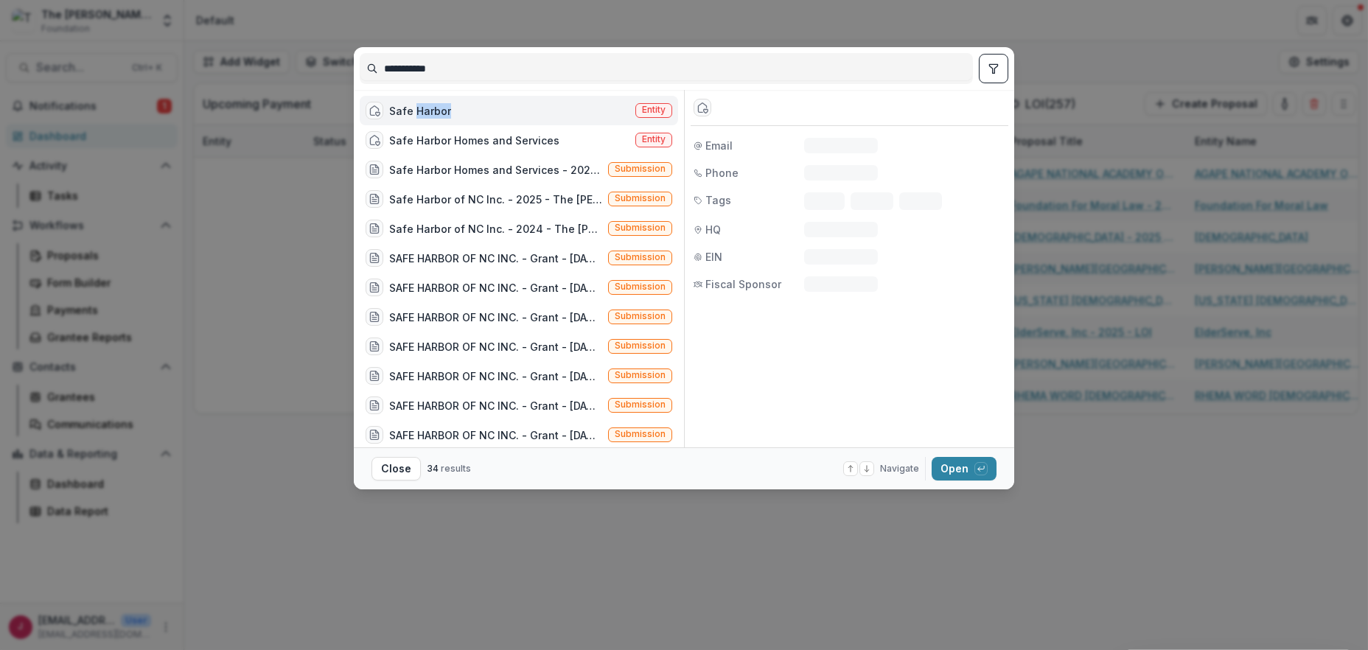
click at [431, 112] on div "Safe Harbor" at bounding box center [420, 110] width 62 height 15
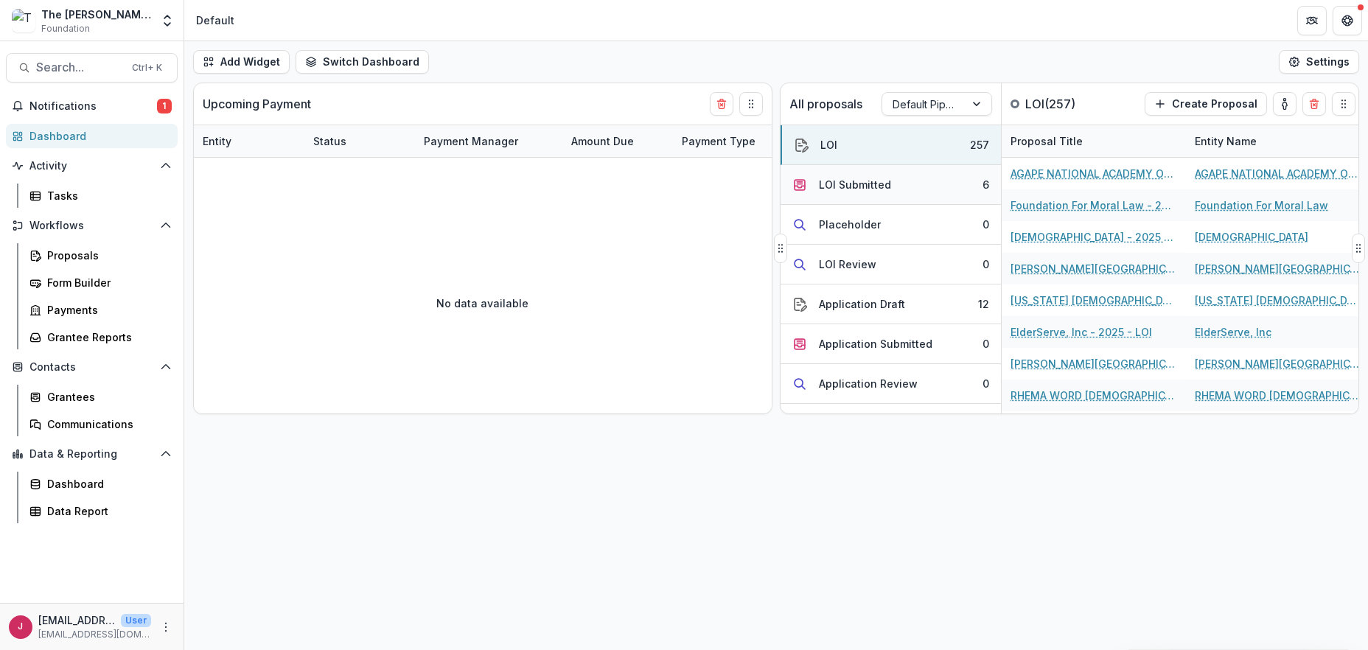
click at [897, 188] on button "LOI Submitted 6" at bounding box center [891, 185] width 220 height 40
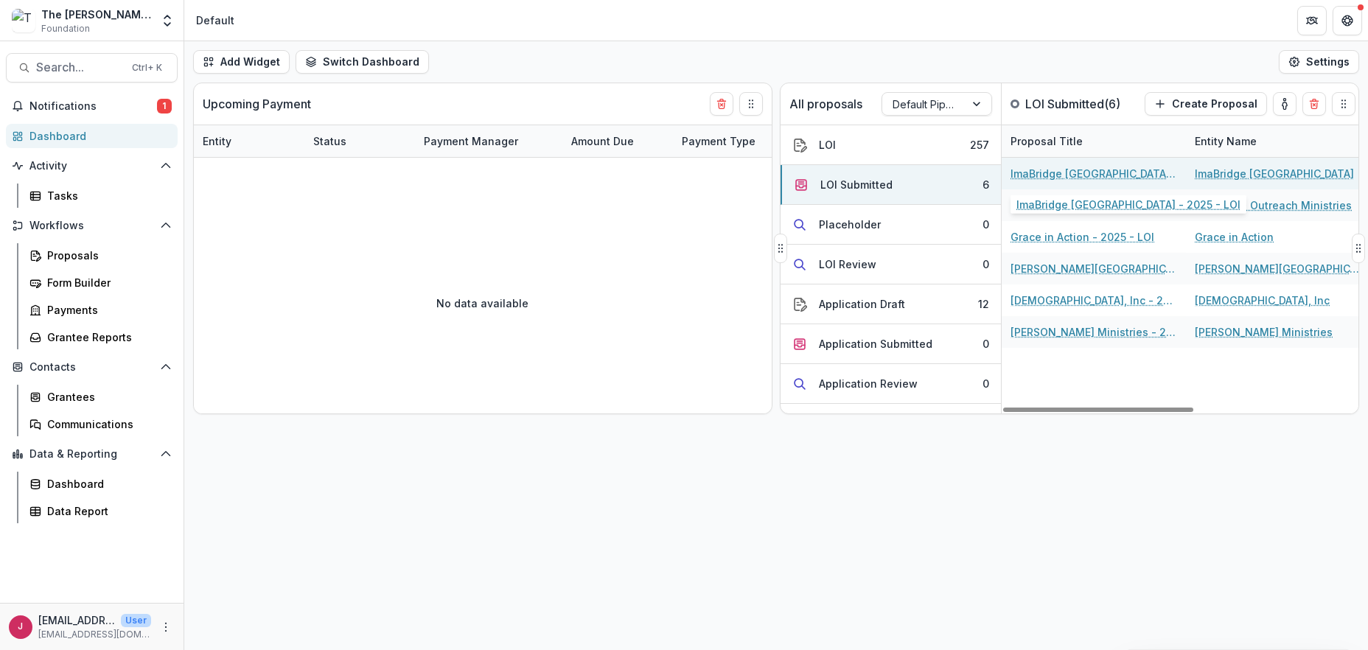
click at [1023, 170] on link "ImaBridge [GEOGRAPHIC_DATA] - 2025 - LOI" at bounding box center [1094, 173] width 167 height 15
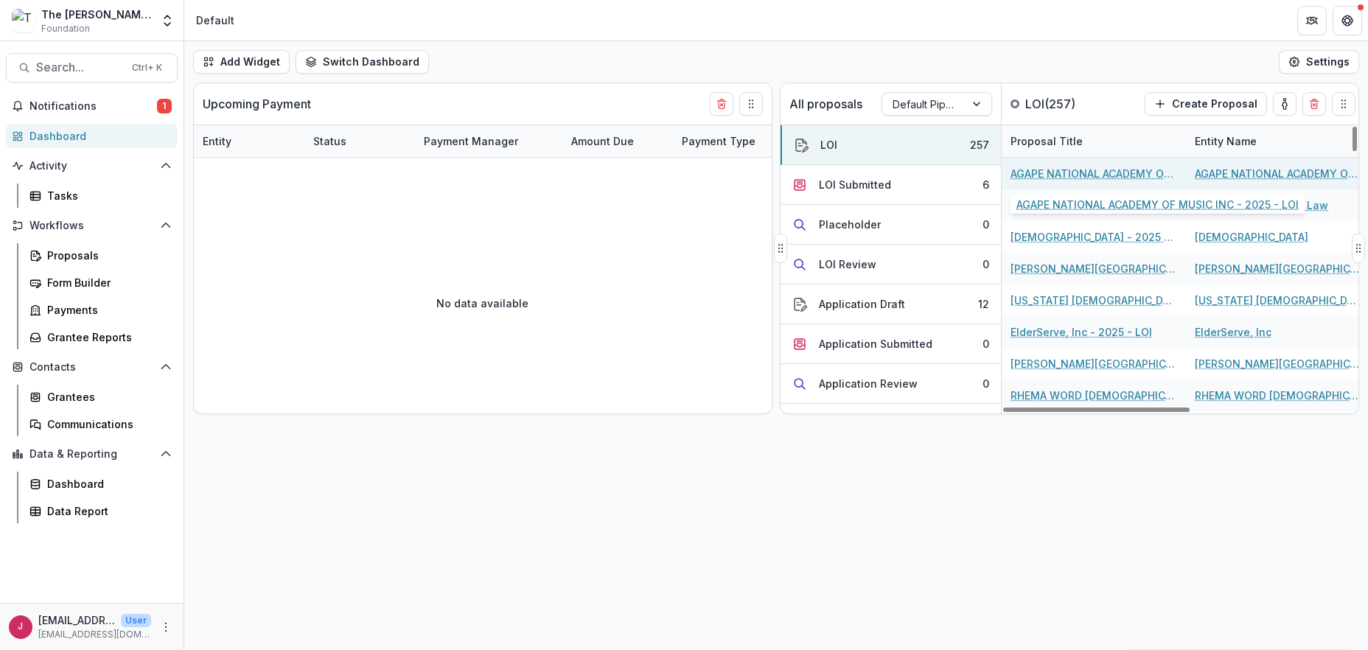
click at [1055, 175] on link "AGAPE NATIONAL ACADEMY OF MUSIC INC - 2025 - LOI" at bounding box center [1094, 173] width 167 height 15
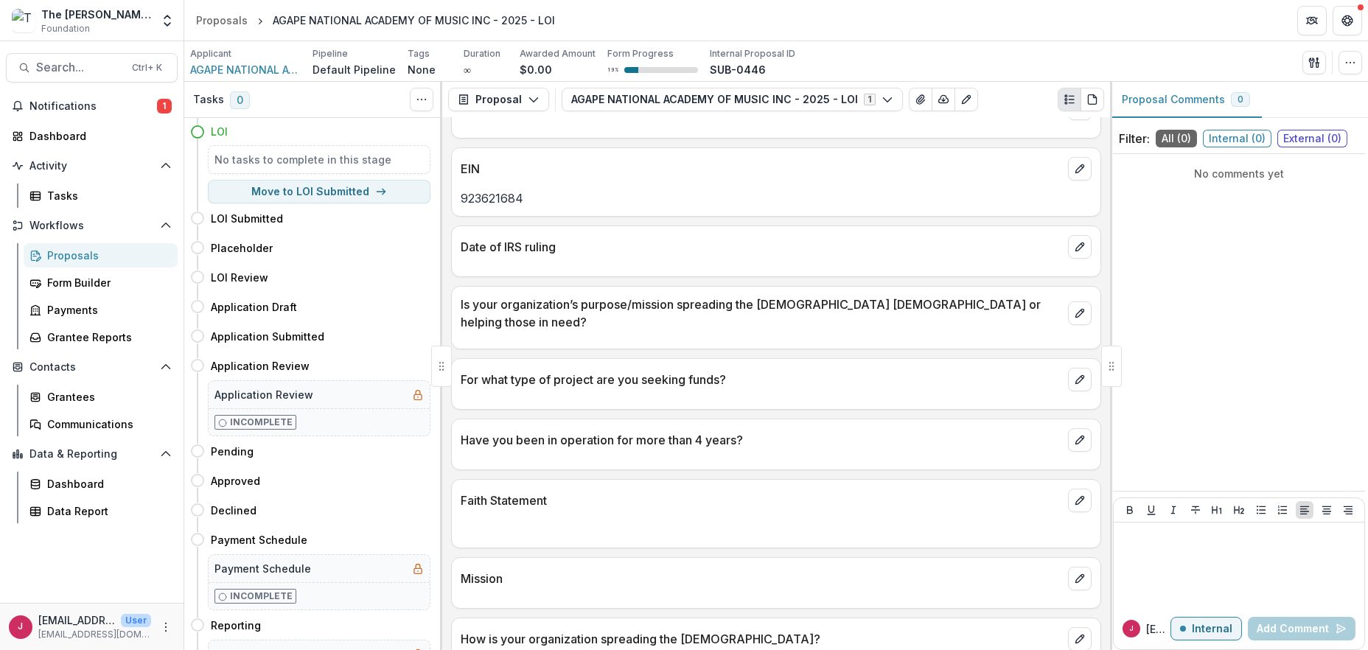
scroll to position [1179, 0]
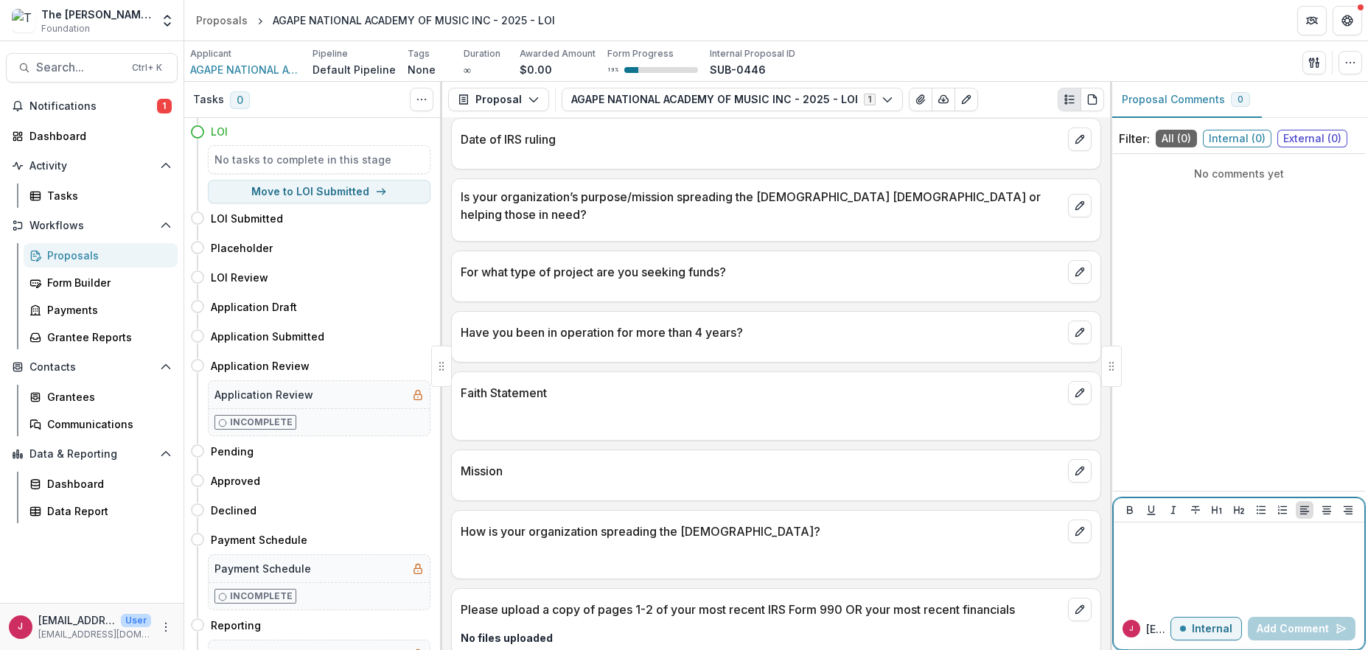
click at [1216, 639] on button "Internal" at bounding box center [1207, 629] width 72 height 24
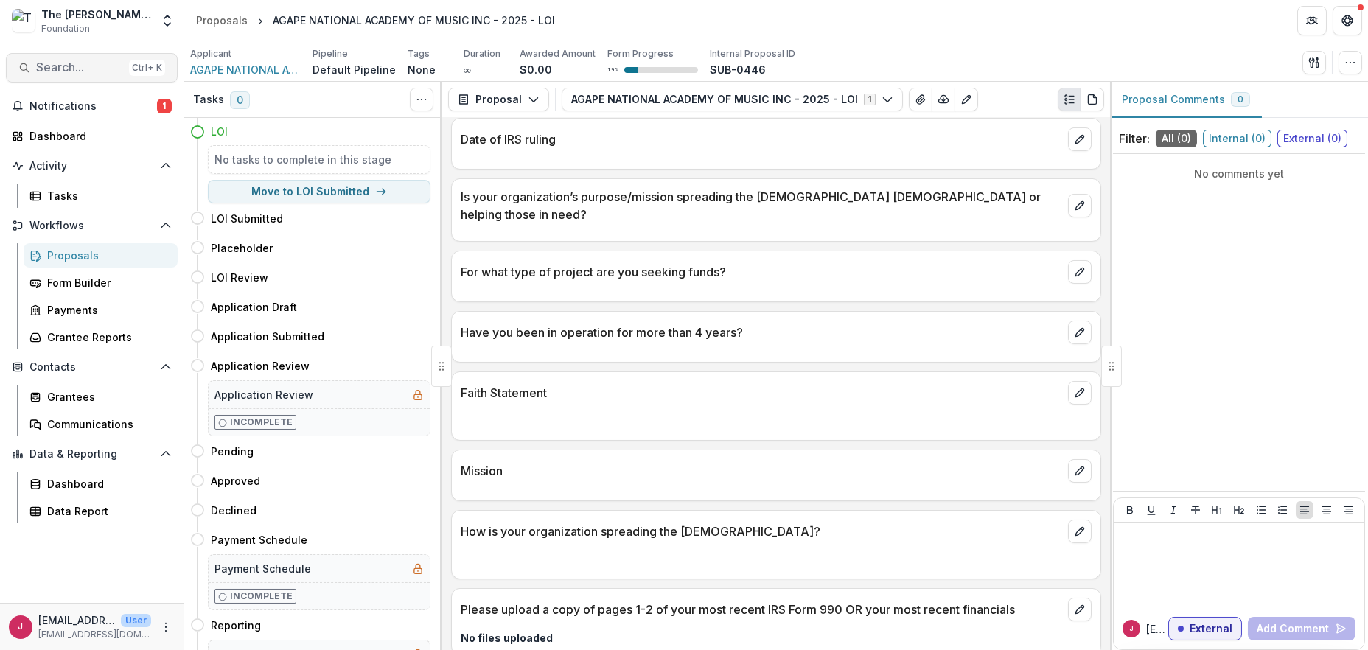
click at [52, 69] on span "Search..." at bounding box center [79, 67] width 87 height 14
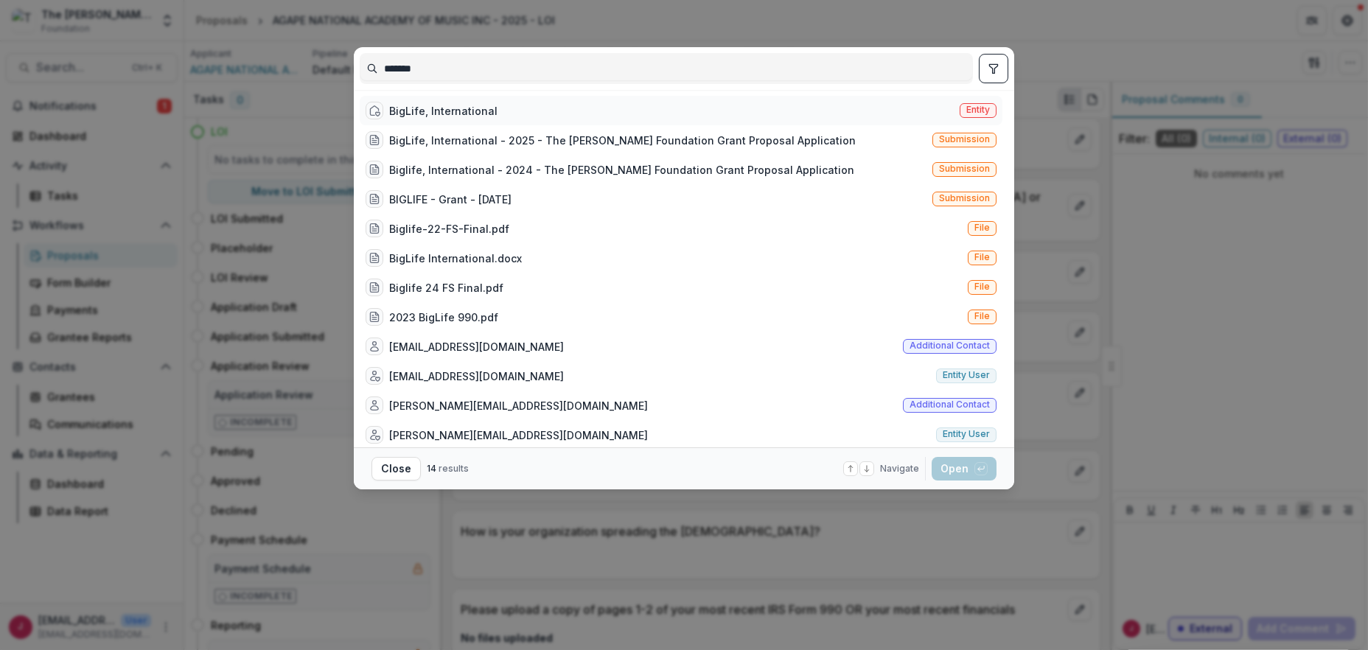
type input "*******"
click at [453, 106] on div "BigLife, International" at bounding box center [443, 110] width 108 height 15
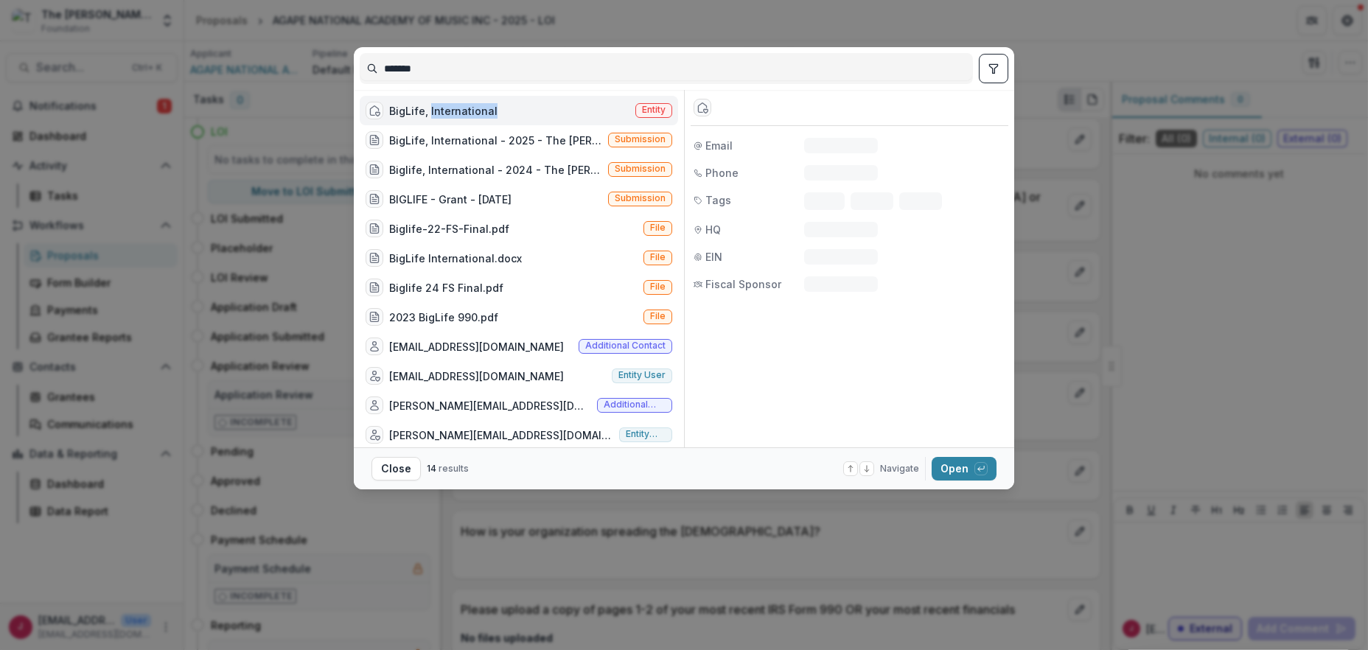
click at [453, 106] on div "BigLife, International" at bounding box center [443, 110] width 108 height 15
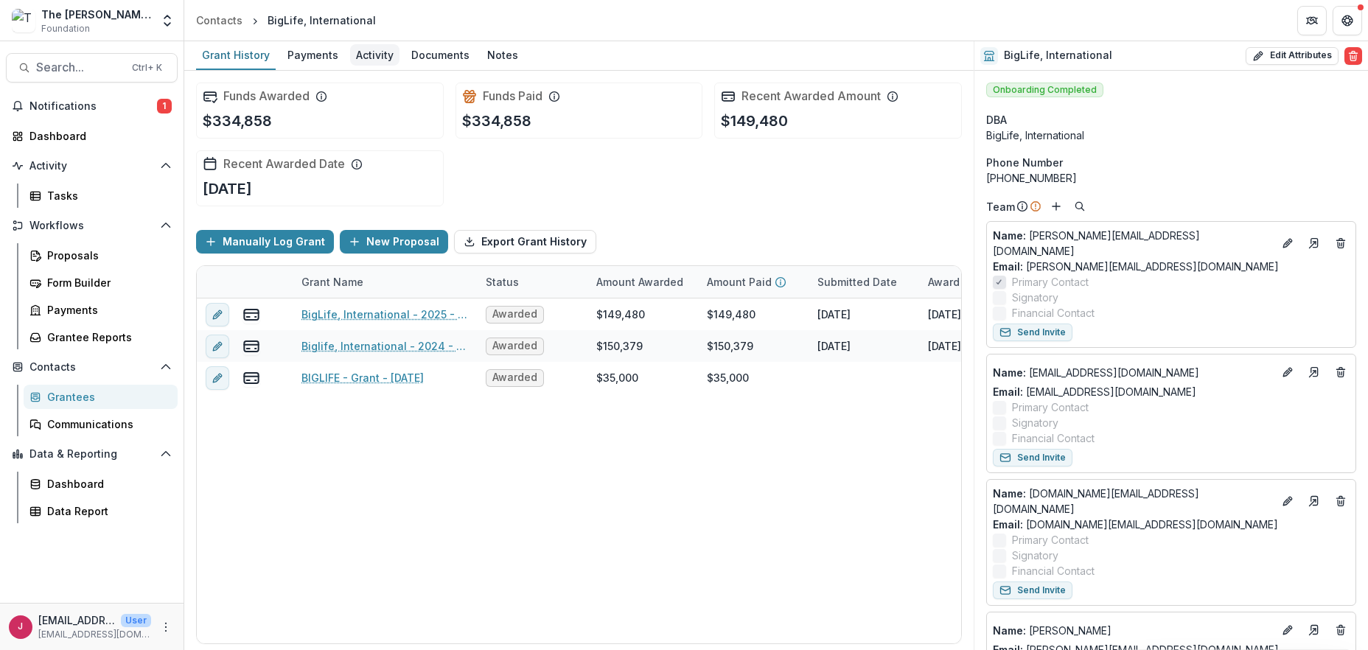
click at [367, 58] on div "Activity" at bounding box center [374, 54] width 49 height 21
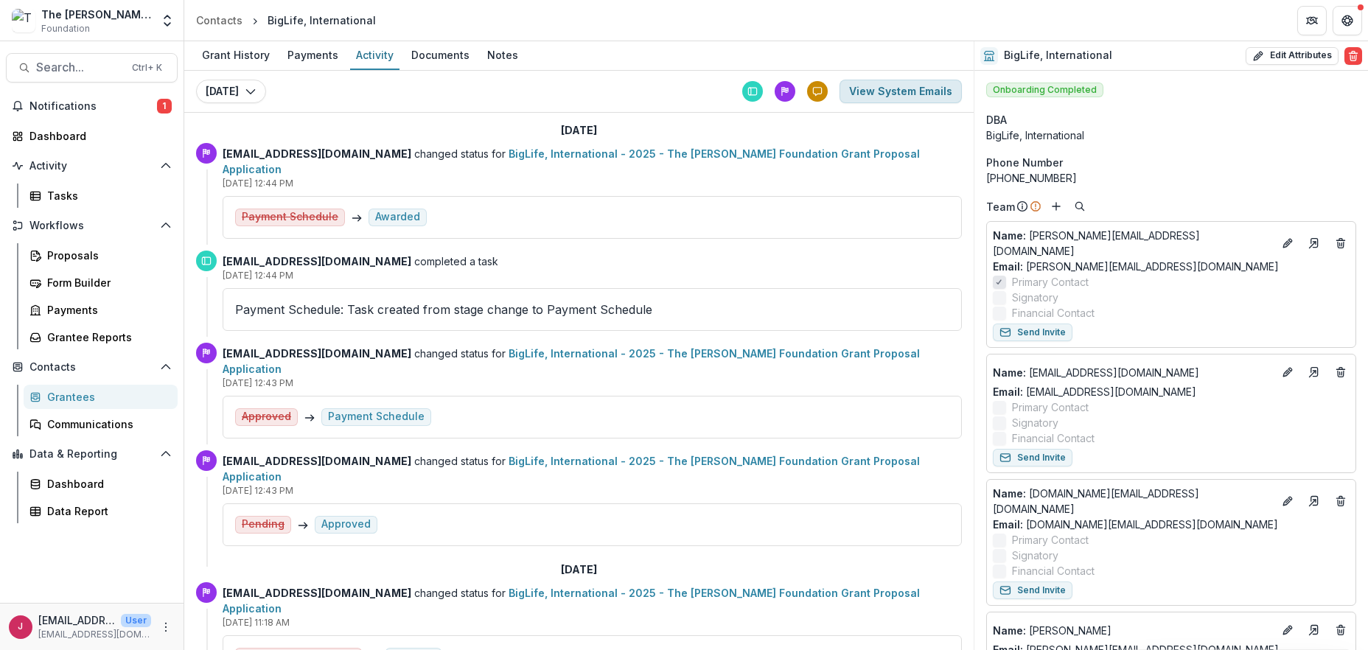
click at [905, 93] on button "View System Emails" at bounding box center [901, 92] width 122 height 24
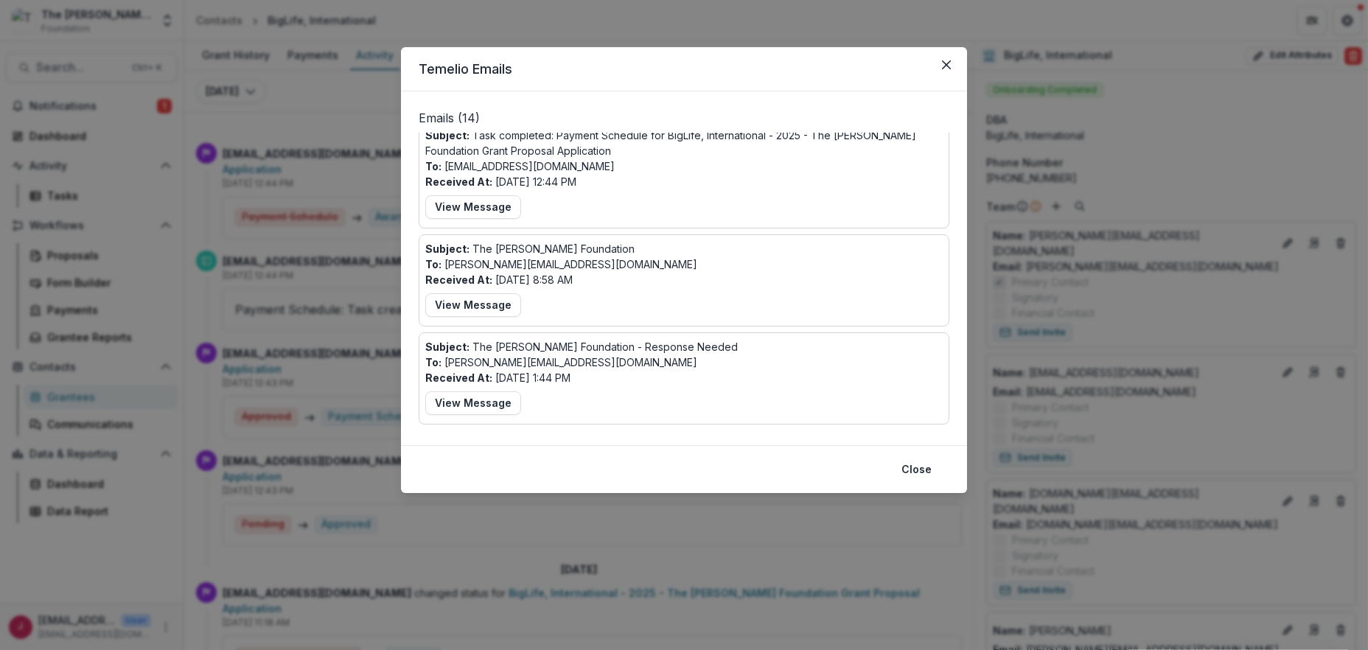
scroll to position [98, 0]
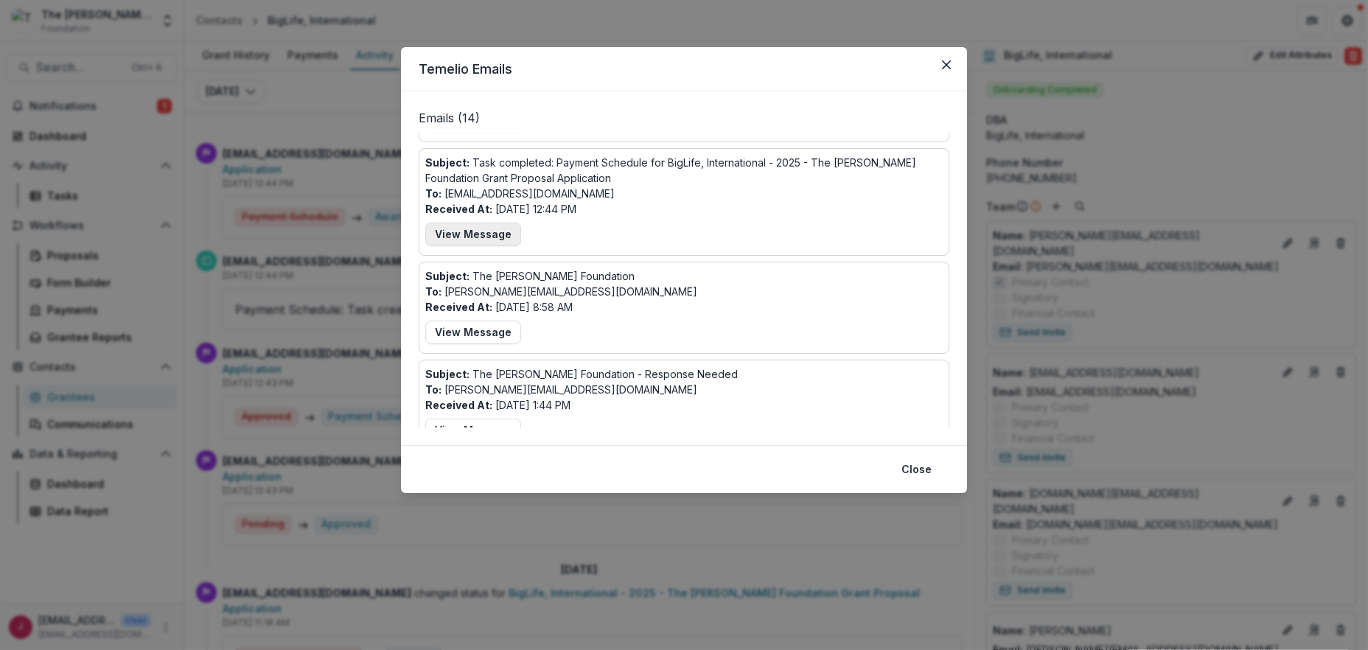
click at [481, 234] on button "View Message" at bounding box center [473, 235] width 96 height 24
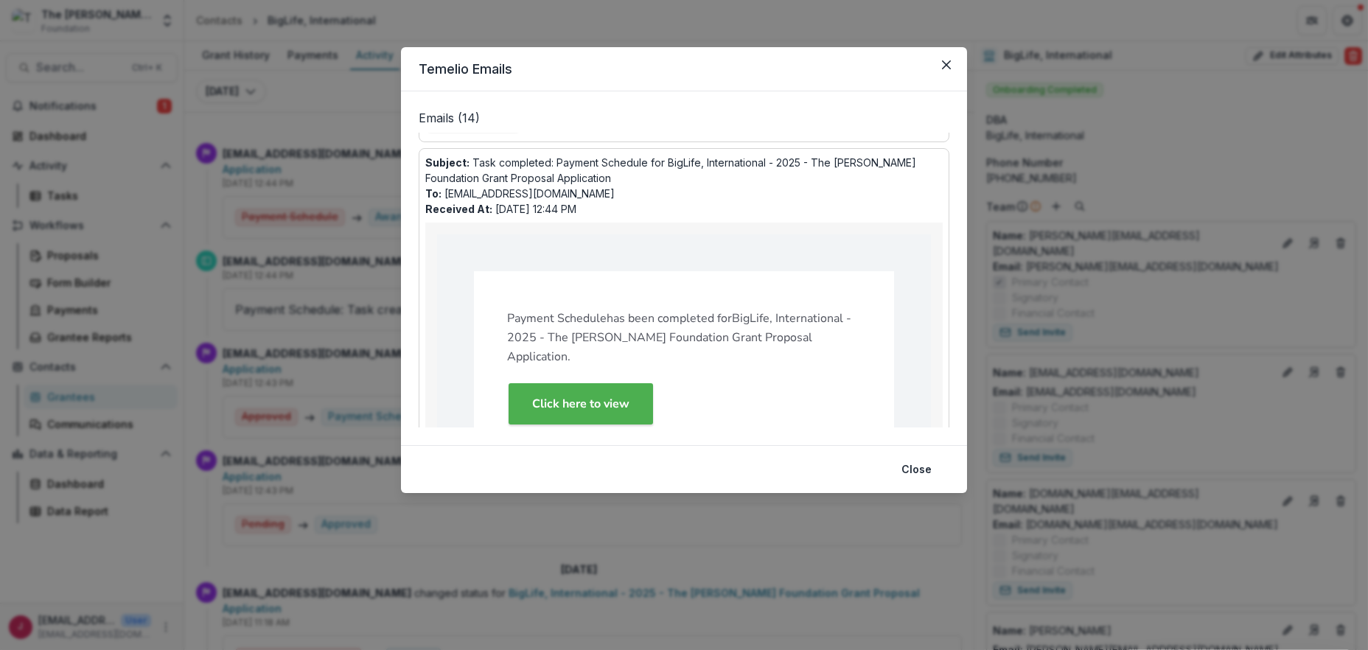
scroll to position [295, 0]
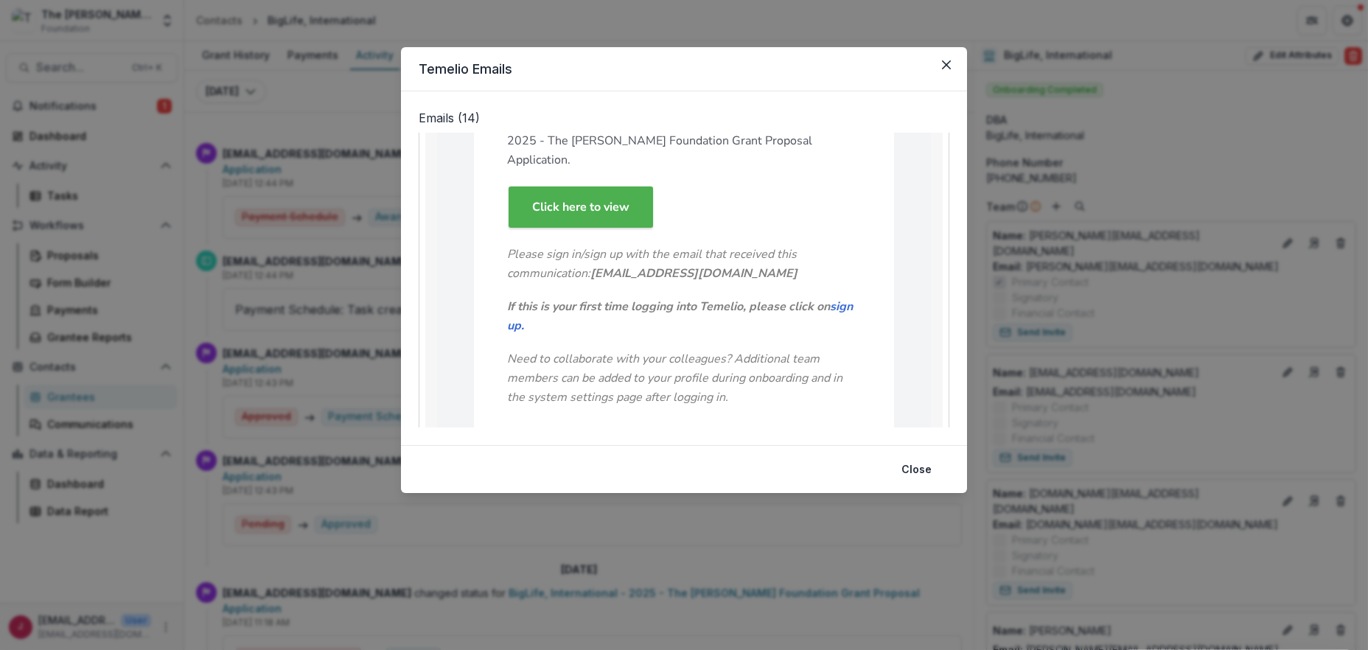
click at [590, 199] on strong "Click here to view" at bounding box center [580, 207] width 97 height 16
click at [946, 65] on icon "Close" at bounding box center [946, 64] width 9 height 9
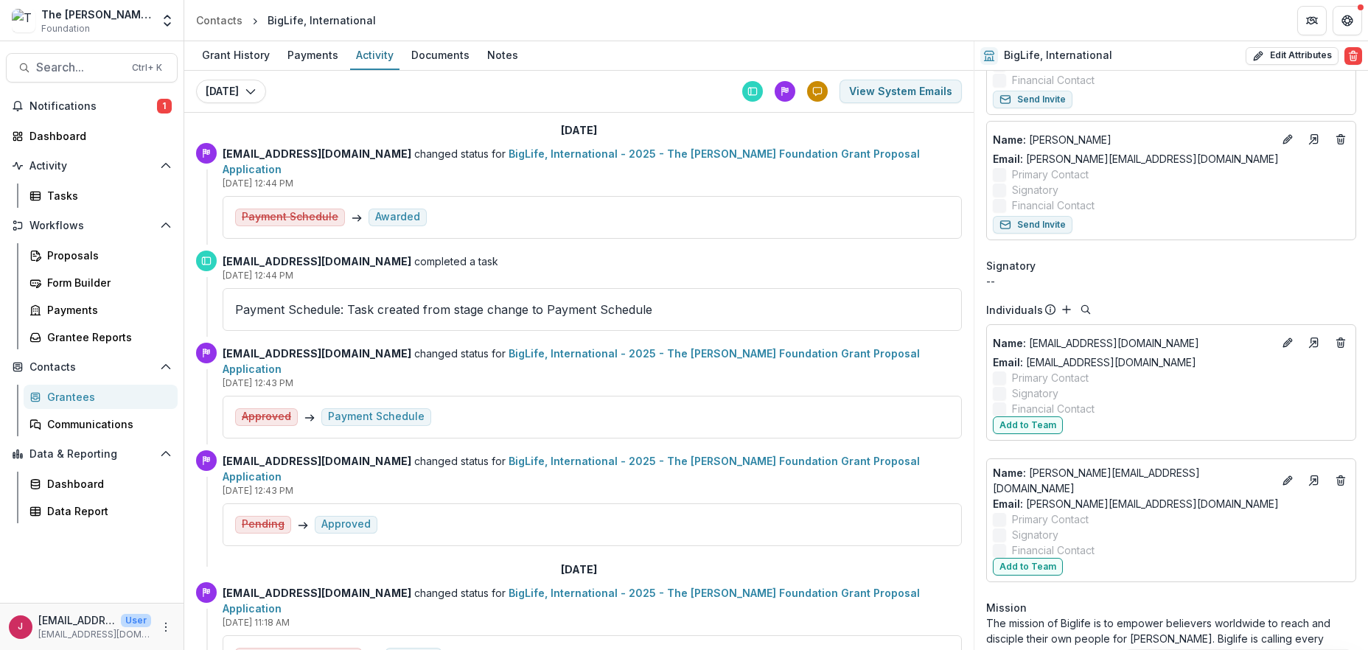
scroll to position [0, 0]
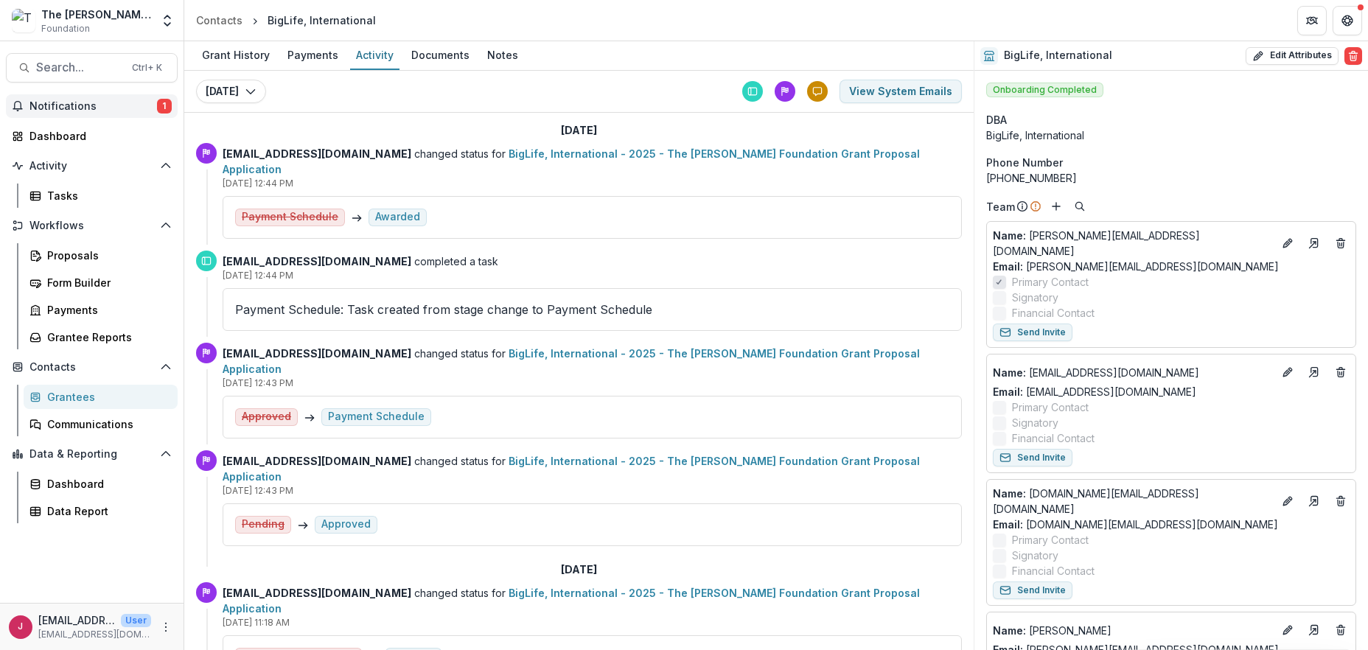
click at [94, 105] on span "Notifications" at bounding box center [93, 106] width 128 height 13
click at [109, 562] on div "Notifications 1 Unread 1 Archived CA [PERSON_NAME] changed ImaBridge [GEOGRAPHI…" at bounding box center [92, 348] width 184 height 509
click at [58, 102] on span "Notifications" at bounding box center [93, 106] width 128 height 13
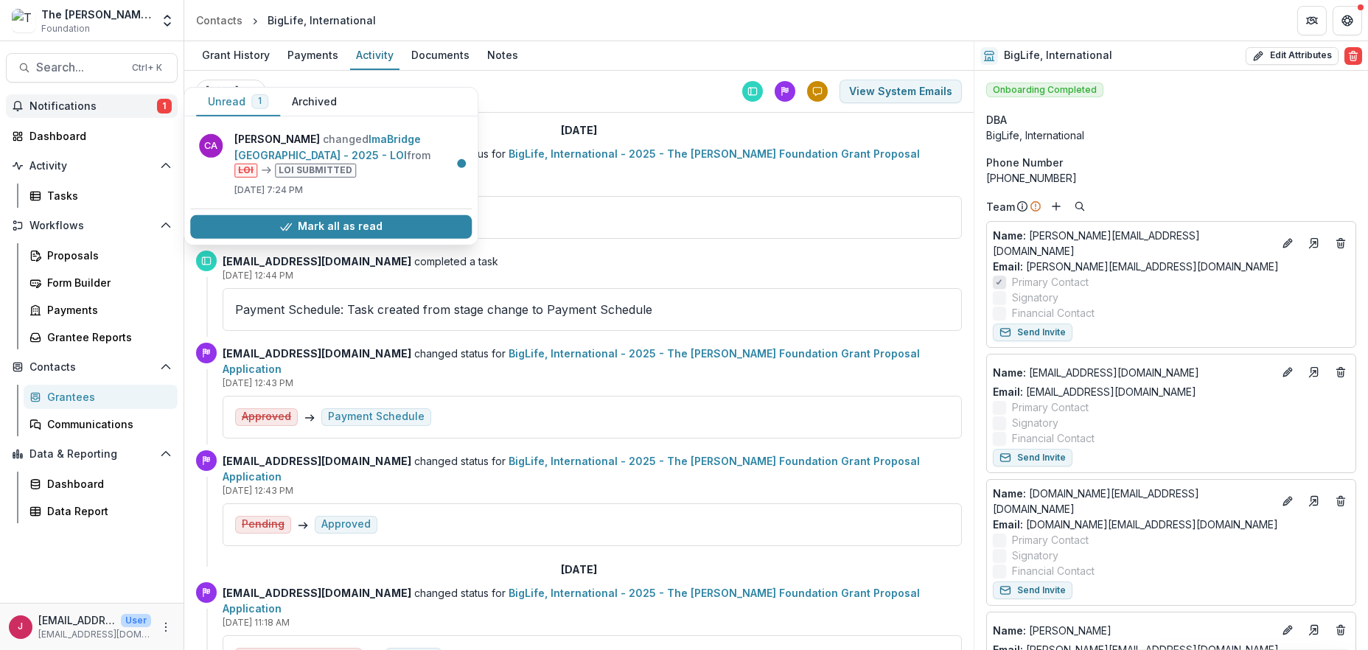
click at [69, 105] on span "Notifications" at bounding box center [93, 106] width 128 height 13
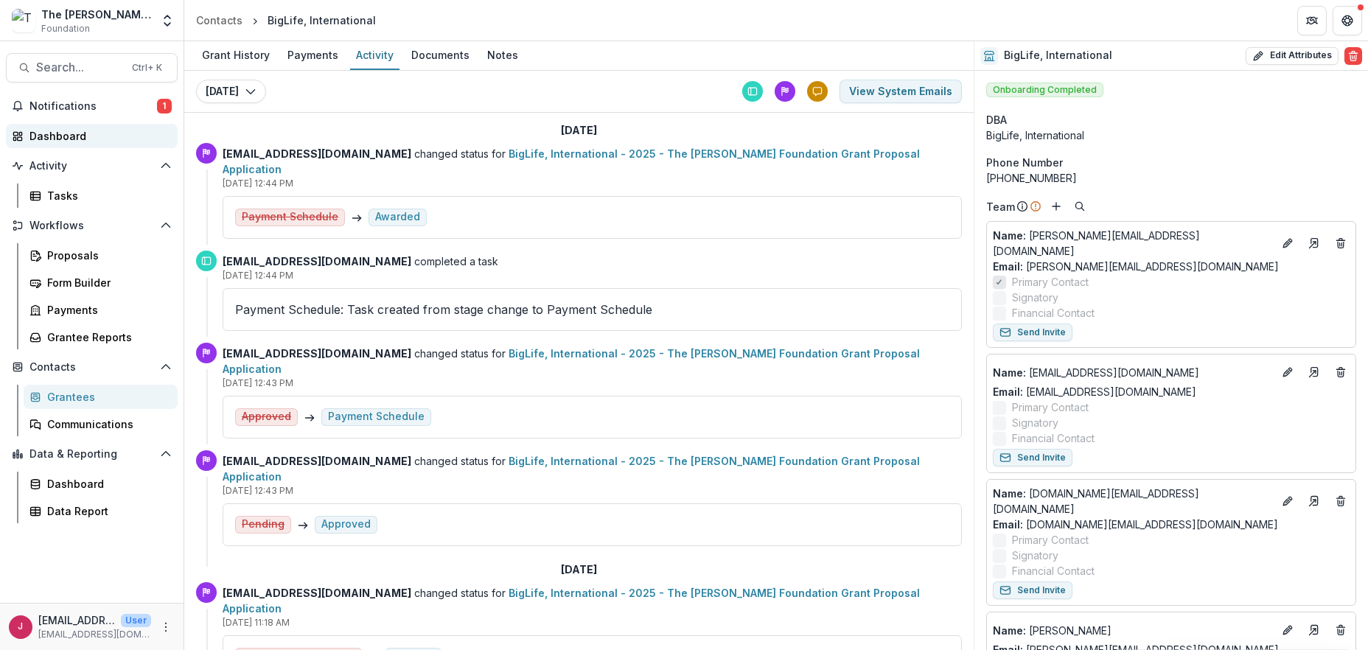
click at [70, 133] on div "Dashboard" at bounding box center [97, 135] width 136 height 15
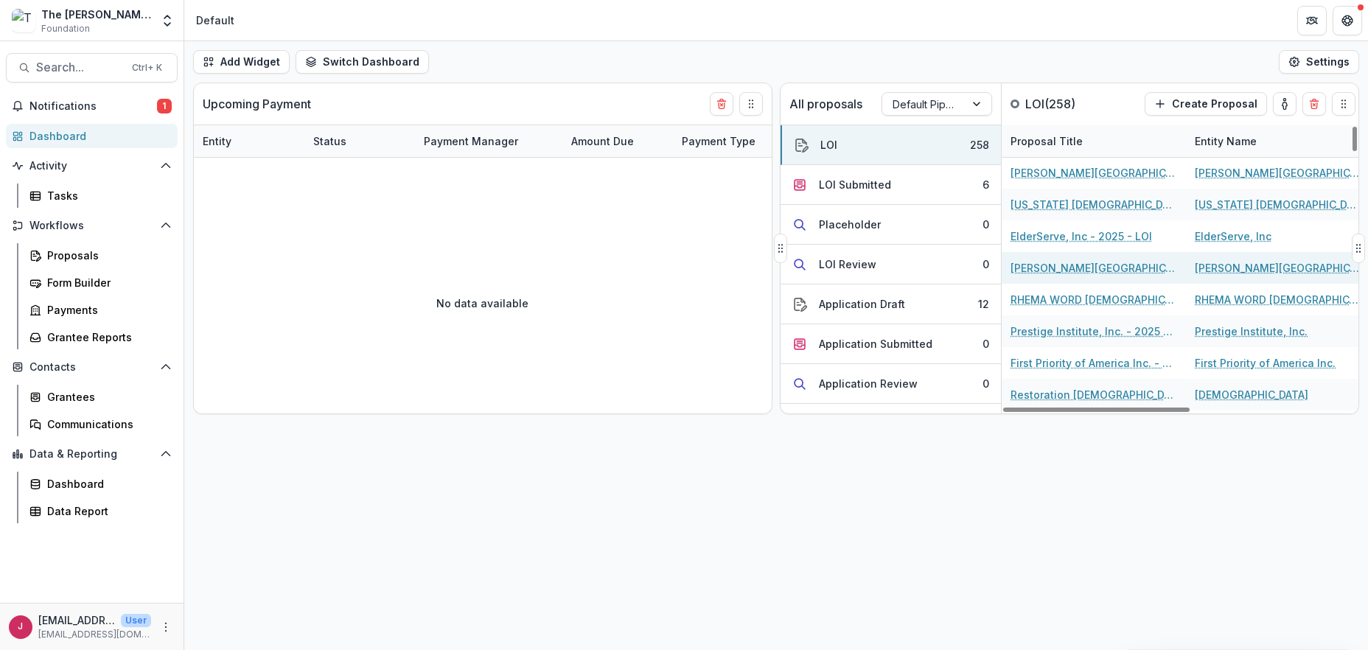
scroll to position [98, 0]
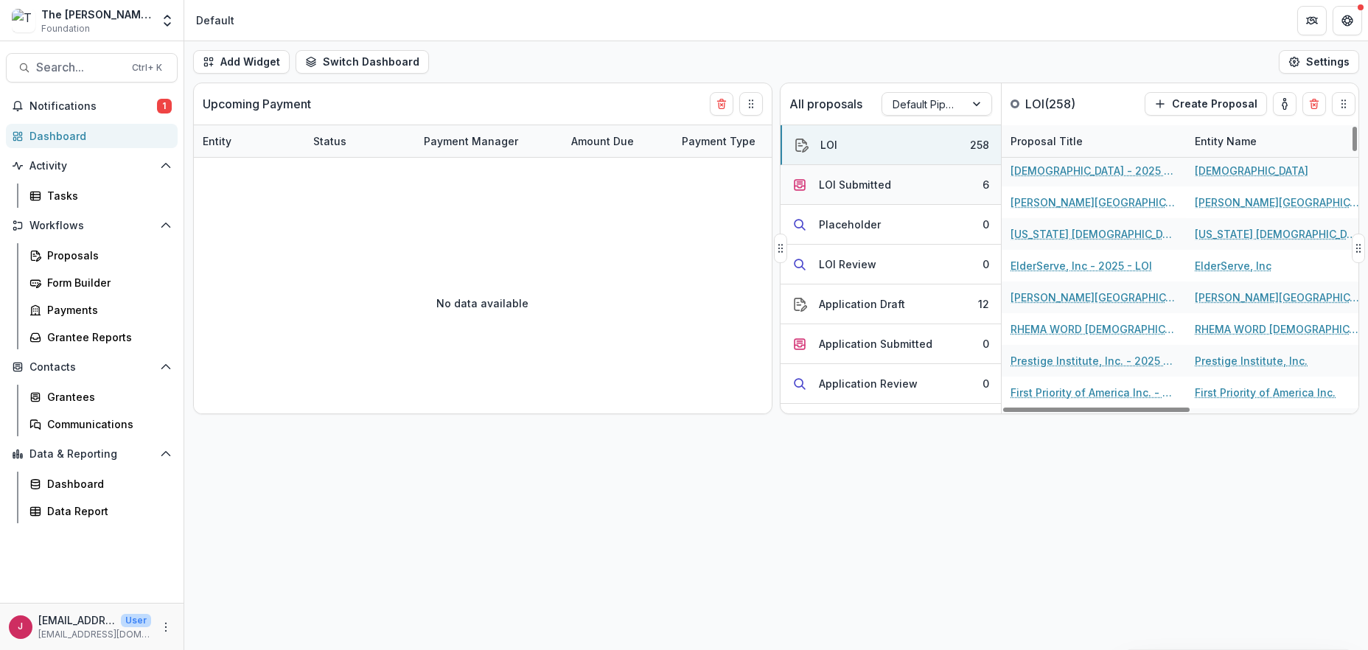
click at [932, 184] on button "LOI Submitted 6" at bounding box center [891, 185] width 220 height 40
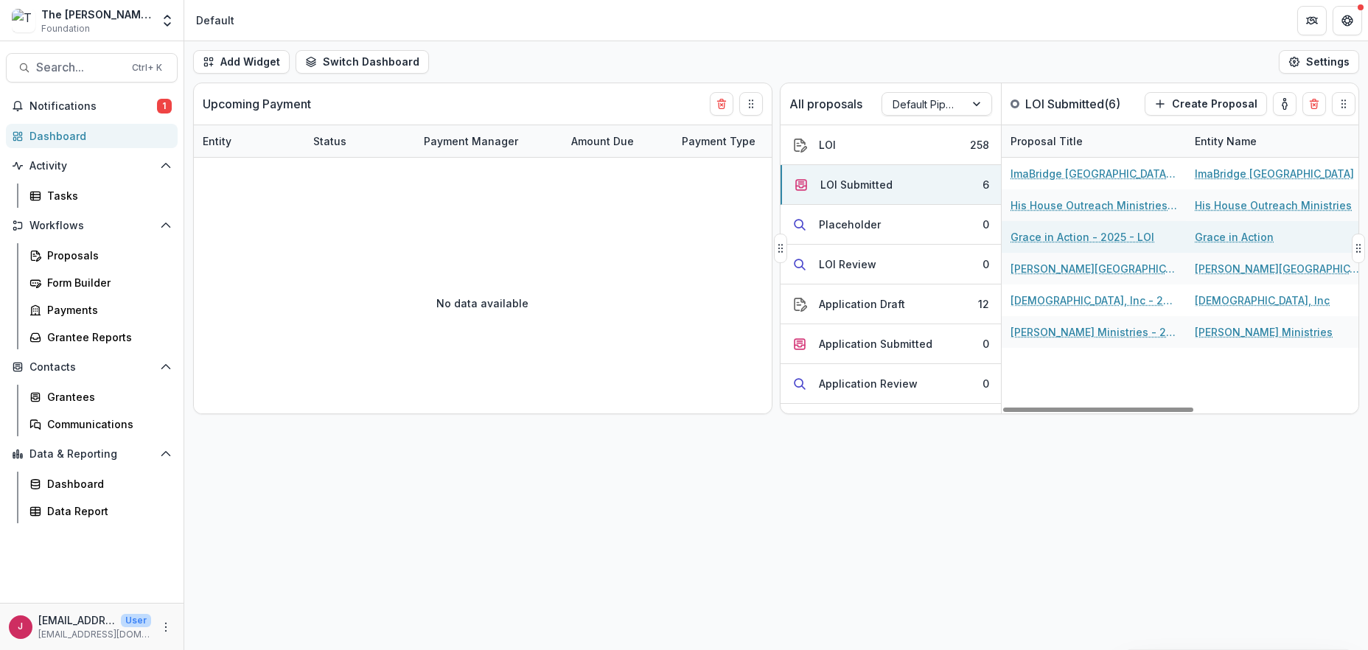
click at [1041, 235] on link "Grace in Action - 2025 - LOI" at bounding box center [1083, 236] width 144 height 15
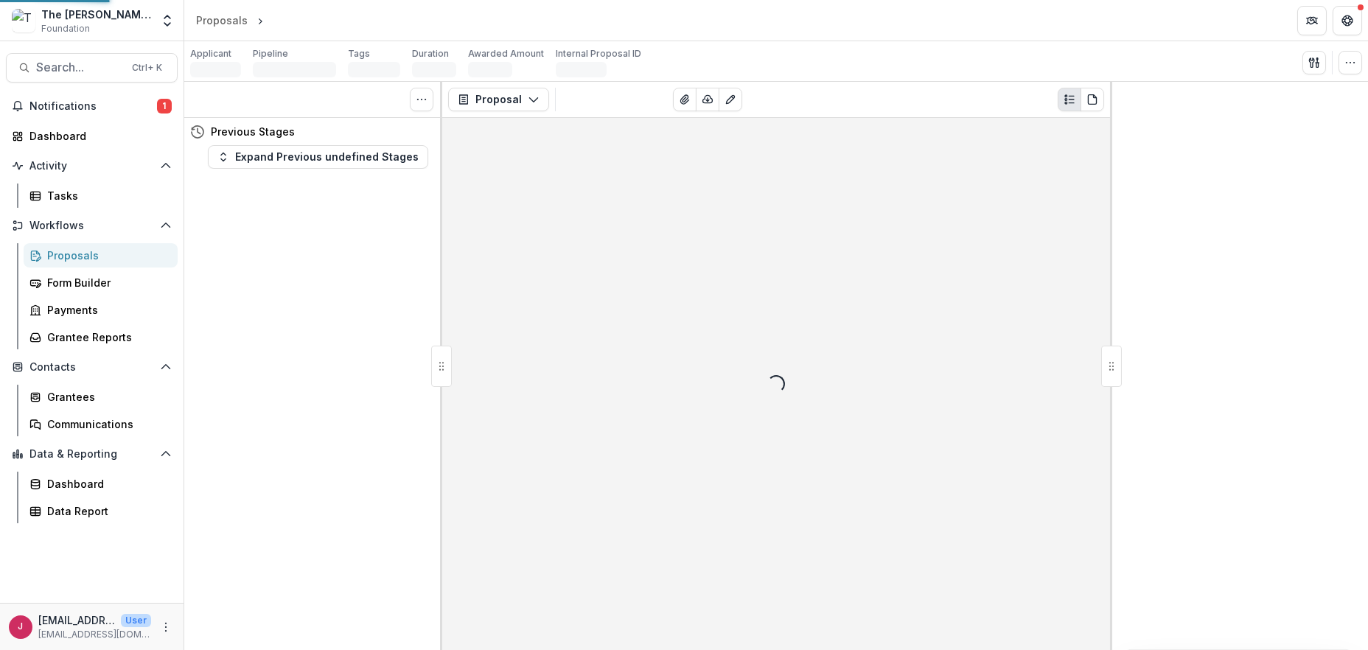
click at [1039, 235] on div "Loading..." at bounding box center [776, 384] width 668 height 532
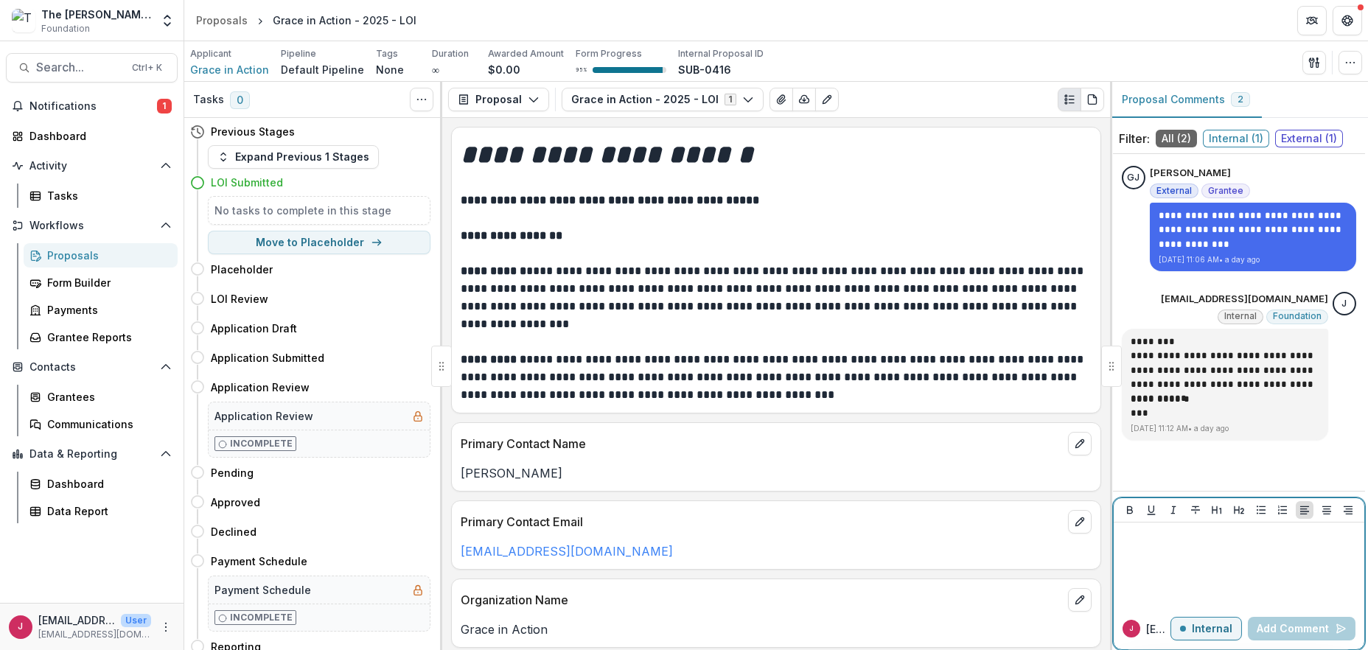
click at [1211, 627] on p "Internal" at bounding box center [1212, 629] width 41 height 13
click at [1182, 548] on div at bounding box center [1239, 566] width 239 height 74
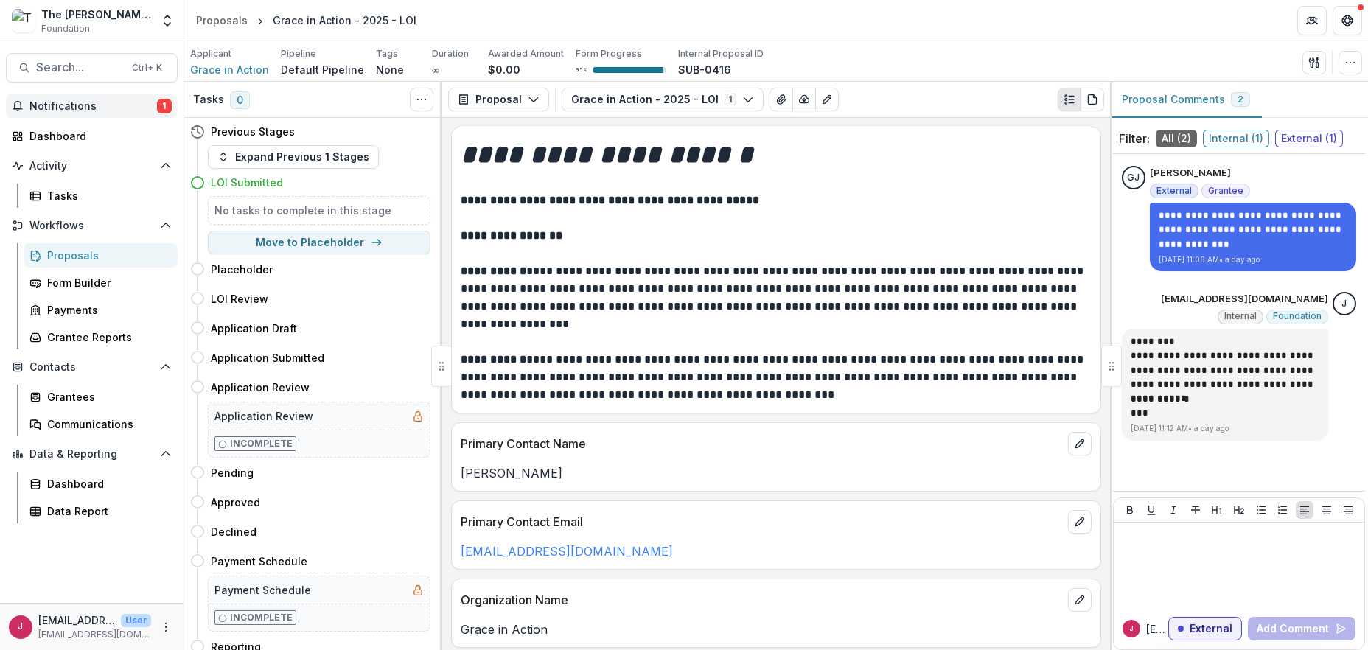
click at [44, 107] on span "Notifications" at bounding box center [93, 106] width 128 height 13
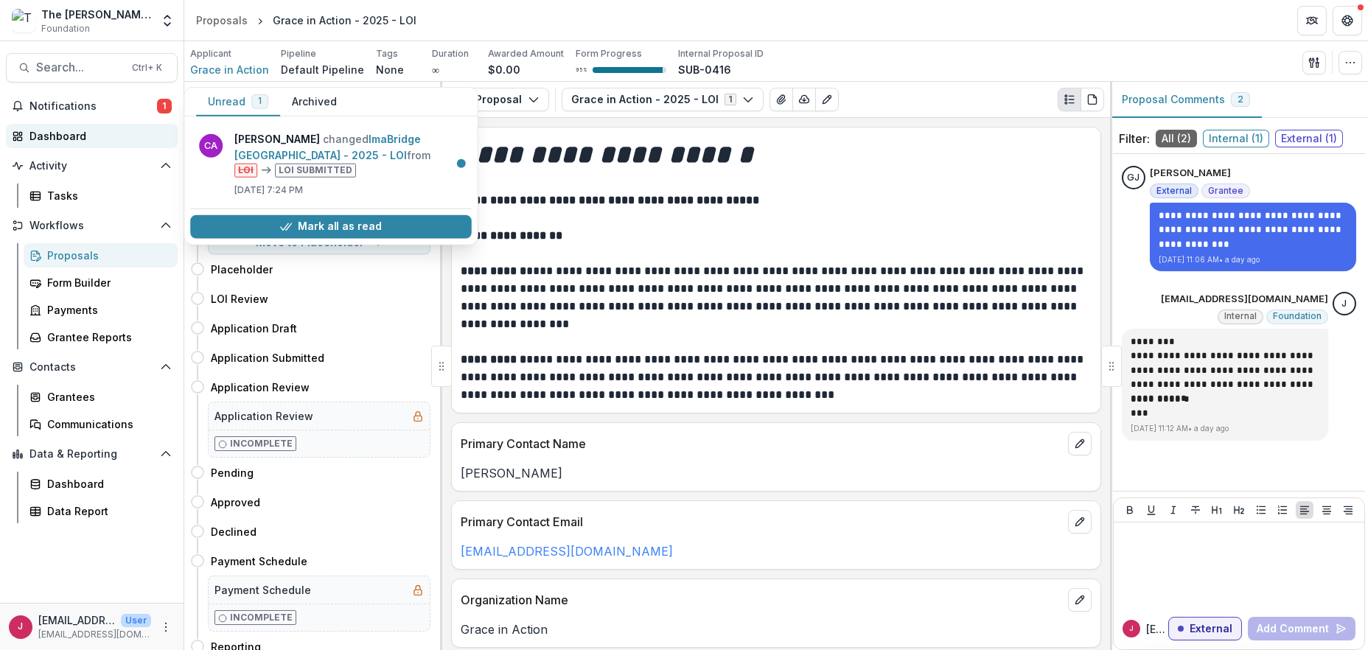
click at [63, 136] on div "Dashboard" at bounding box center [97, 135] width 136 height 15
